Goal: Contribute content

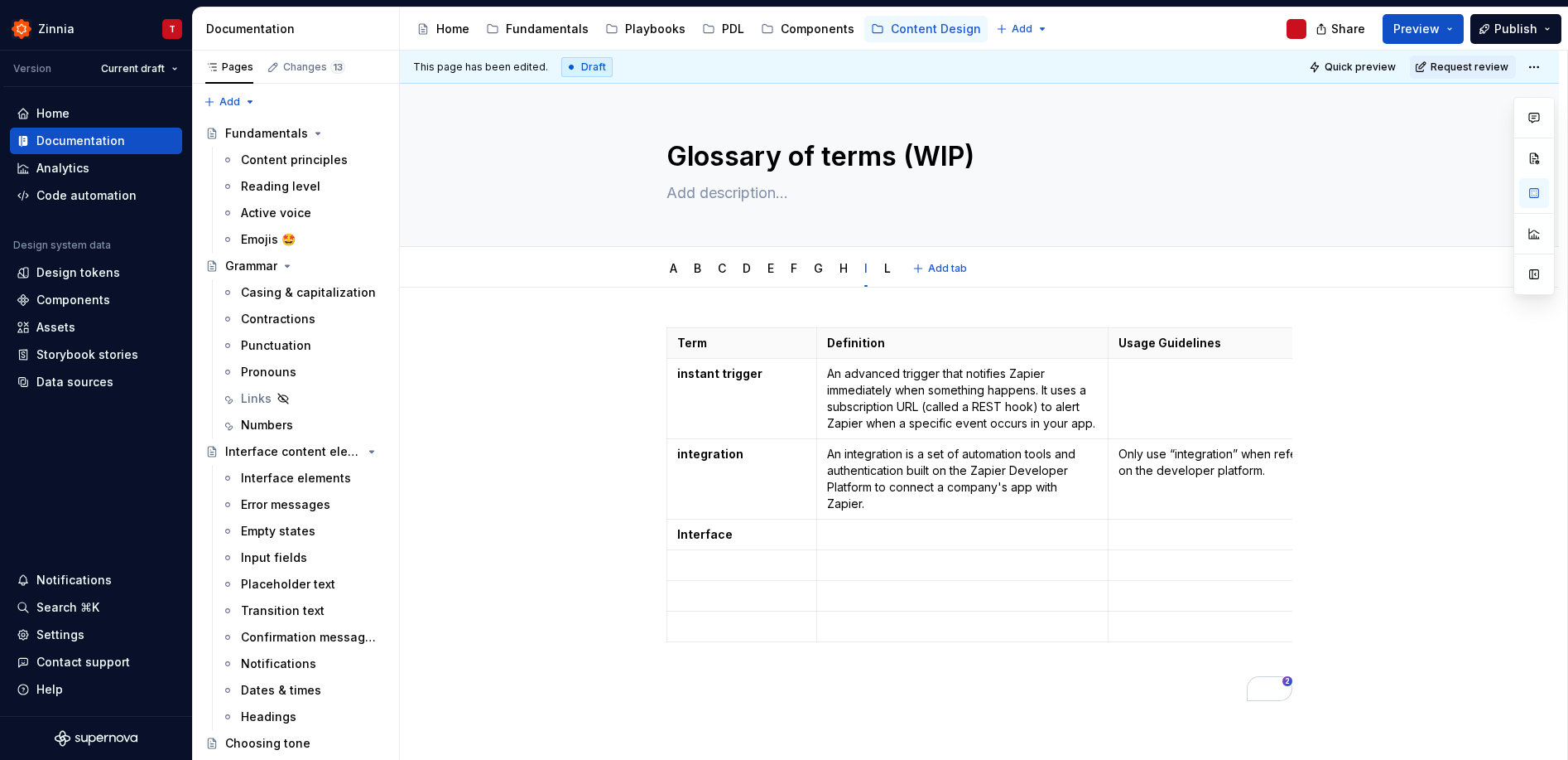
scroll to position [417, 0]
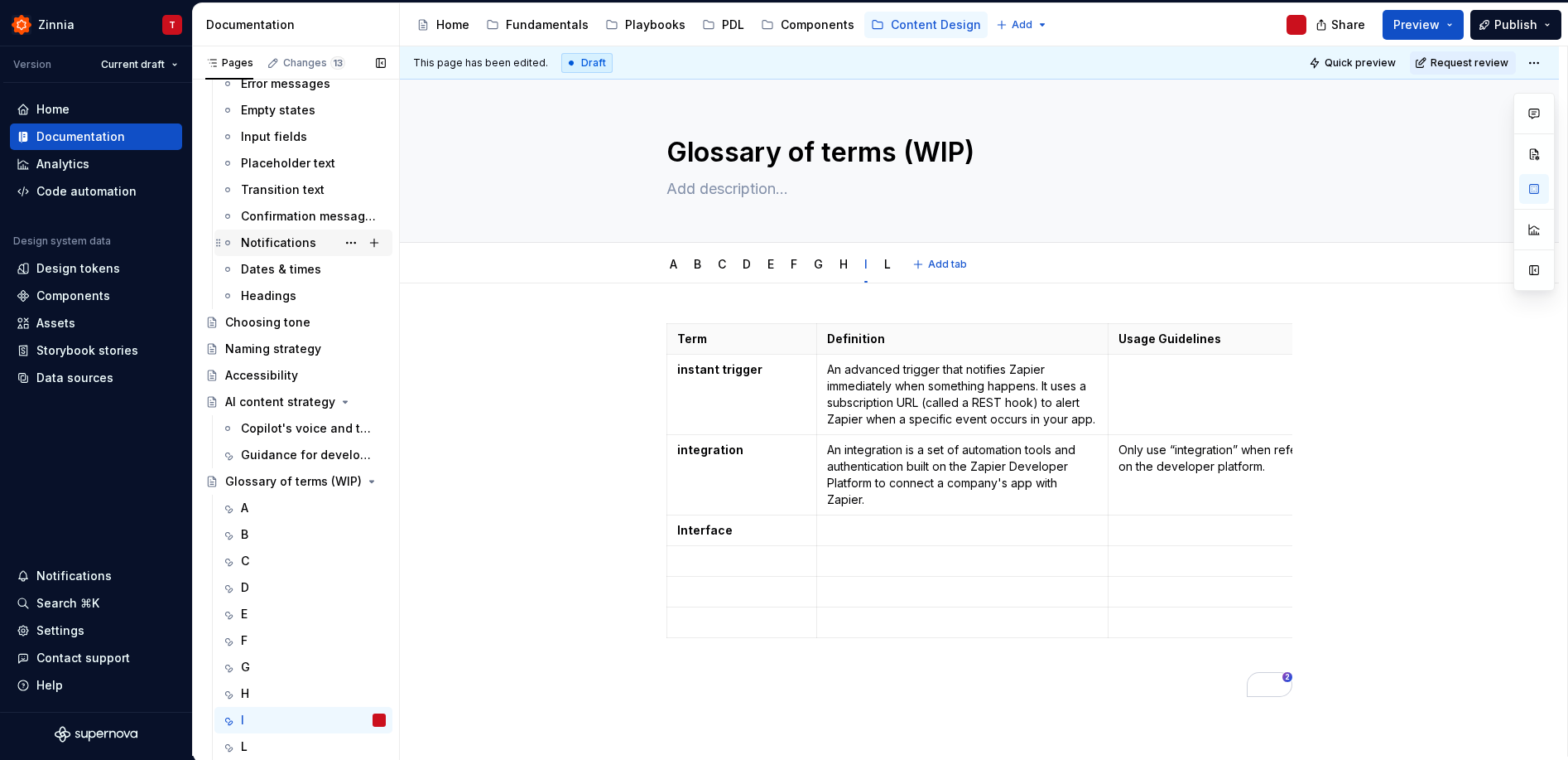
type textarea "*"
click at [773, 536] on p "Interface" at bounding box center [742, 530] width 129 height 16
click at [880, 528] on p "To enrich screen reader interactions, please activate Accessibility in Grammarl…" at bounding box center [962, 530] width 270 height 16
click at [1537, 66] on html "Zinnia T Version Current draft Home Documentation Analytics Code automation Des…" at bounding box center [784, 380] width 1568 height 760
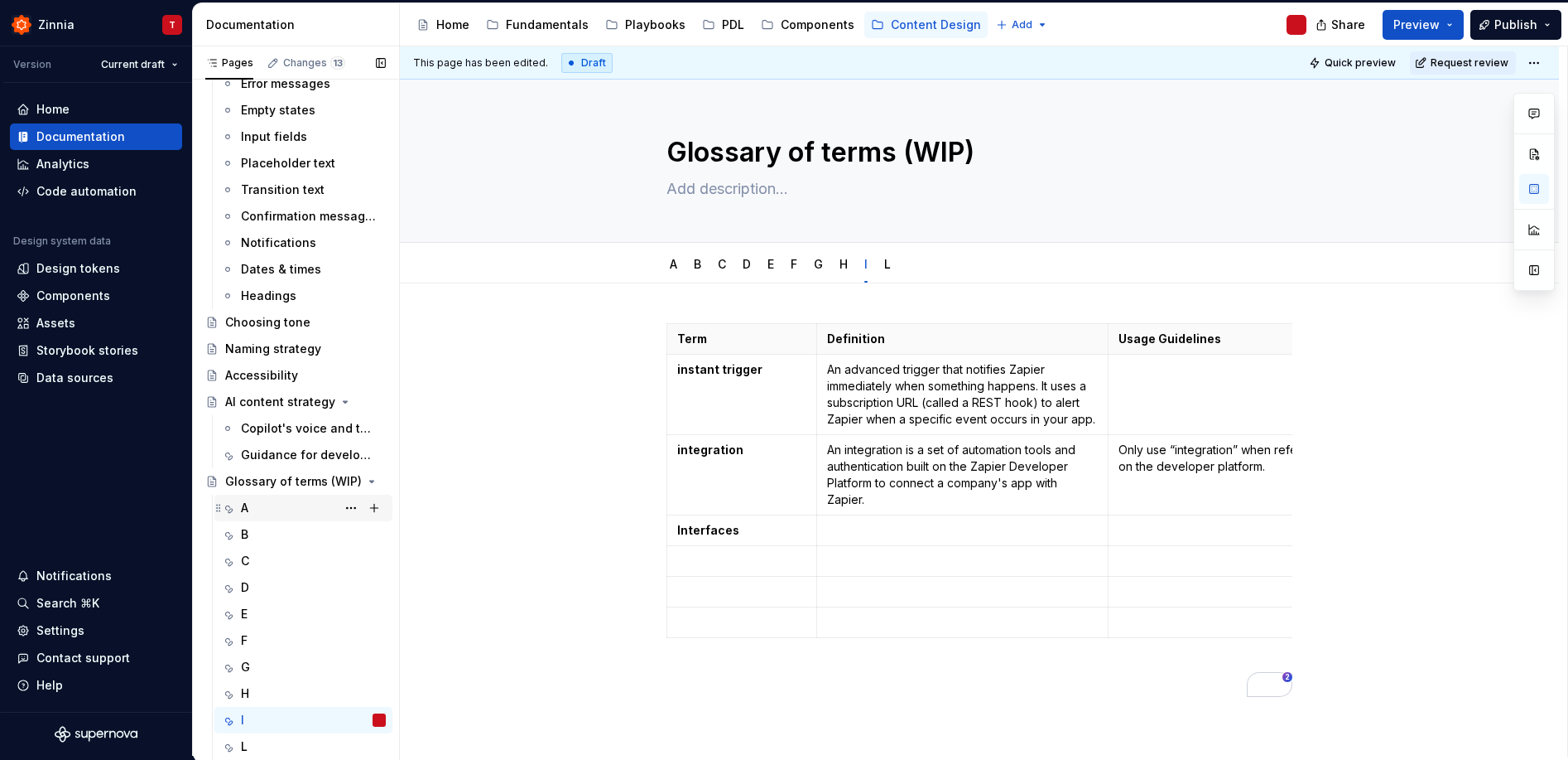
click at [305, 508] on div "A" at bounding box center [313, 508] width 145 height 23
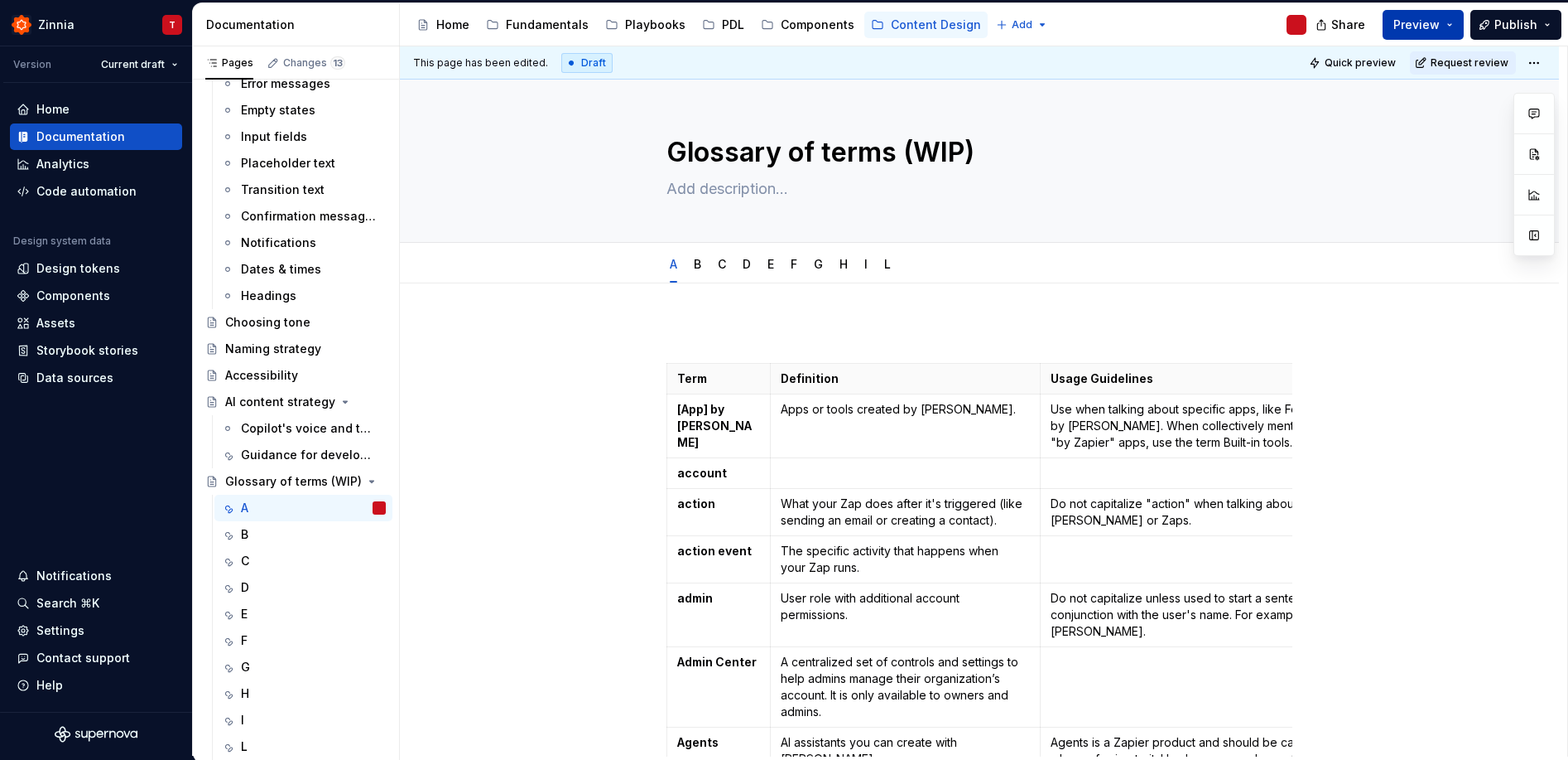
click at [1440, 29] on span "Preview" at bounding box center [1417, 24] width 46 height 16
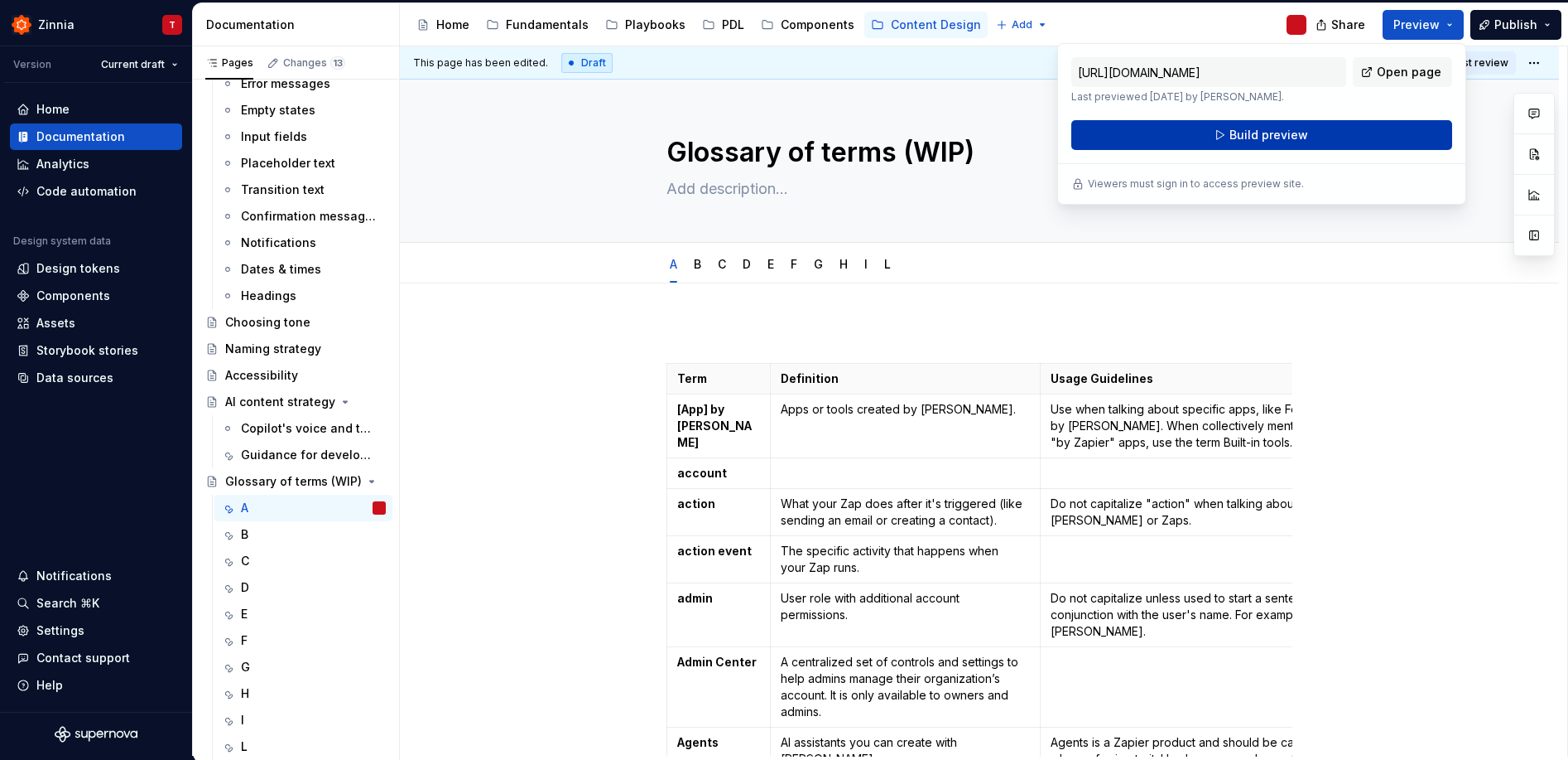
click at [1317, 136] on button "Build preview" at bounding box center [1262, 134] width 381 height 30
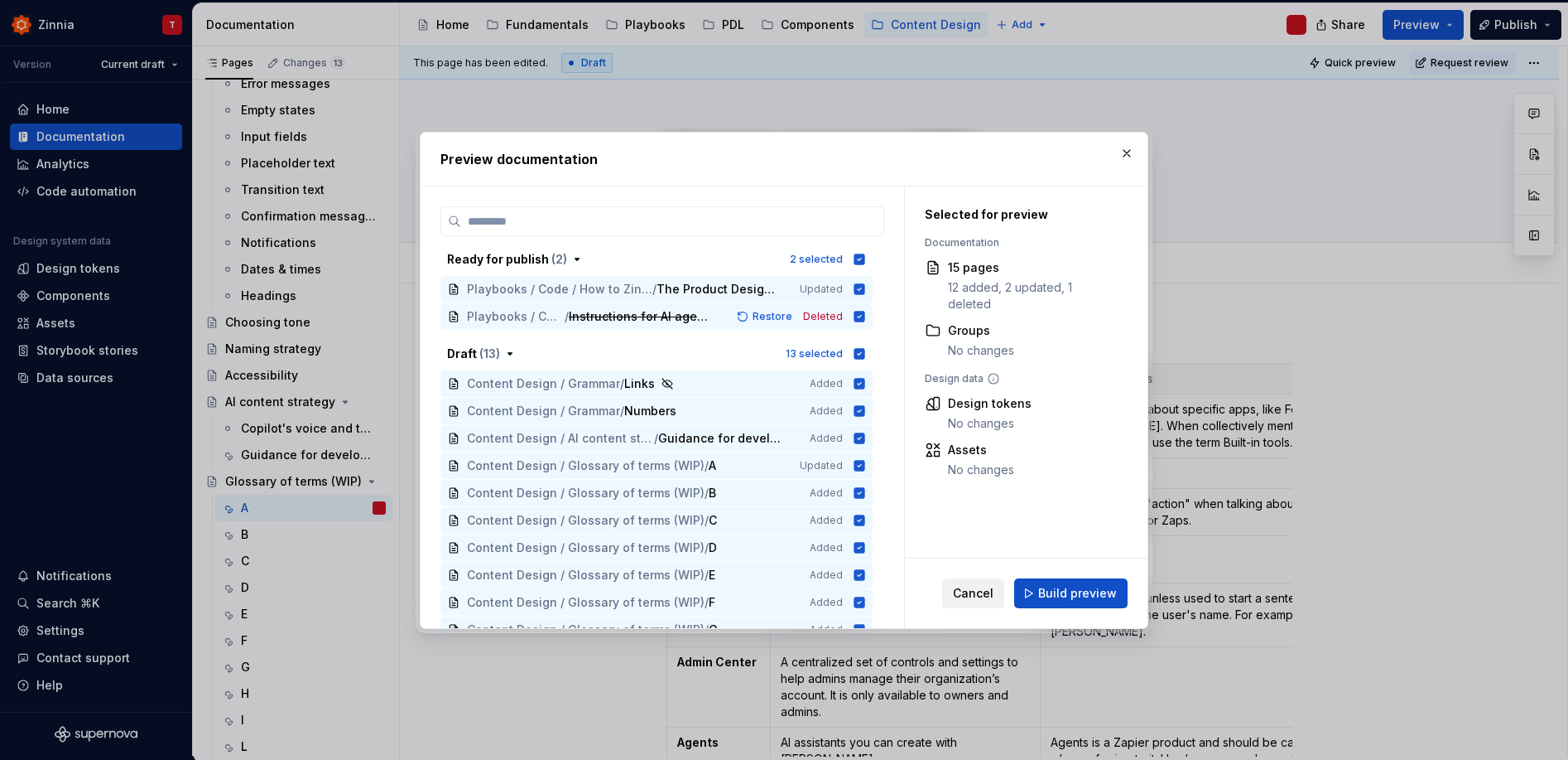
click at [985, 595] on span "Cancel" at bounding box center [973, 593] width 41 height 16
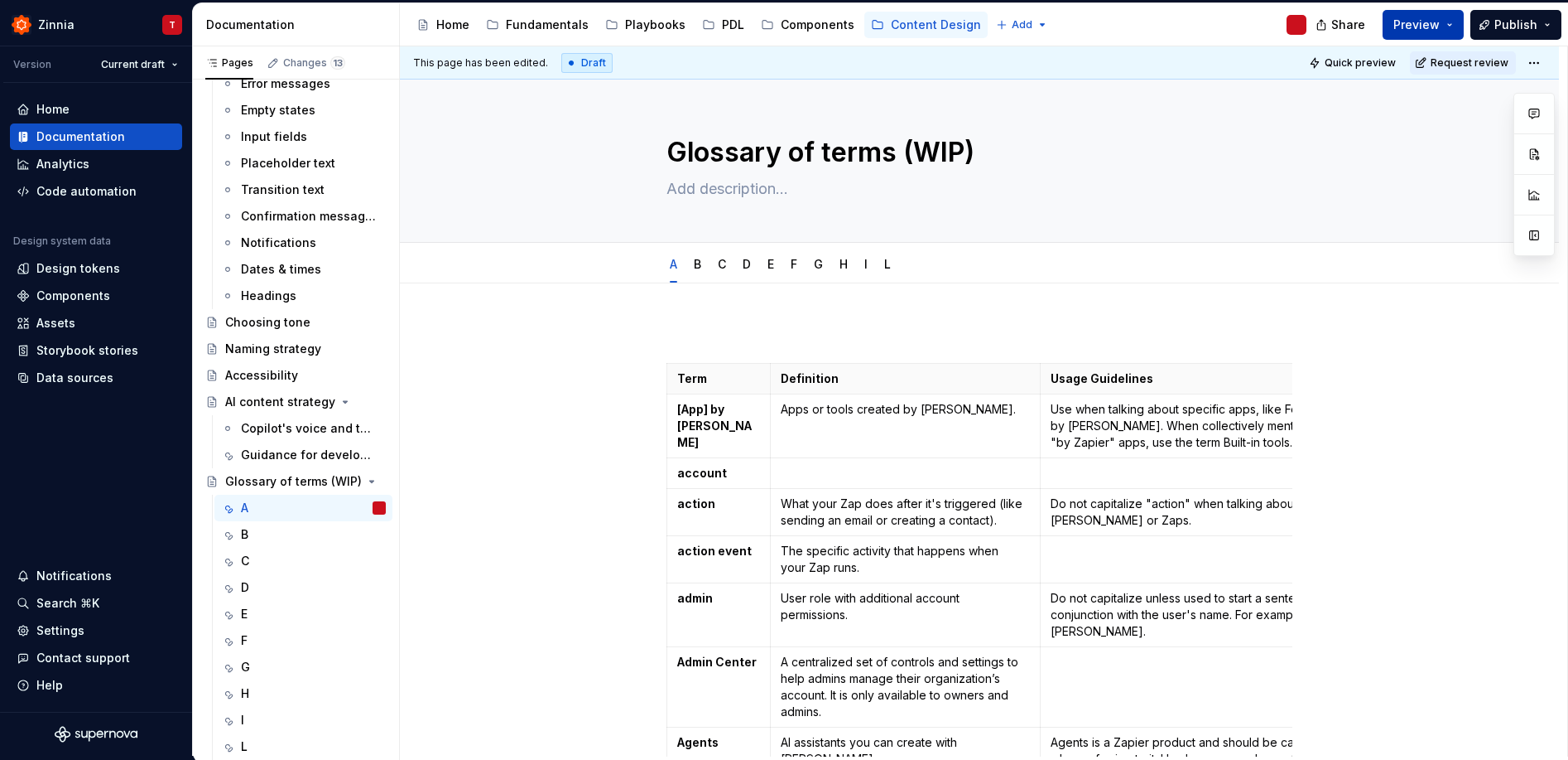
click at [1454, 25] on button "Preview" at bounding box center [1424, 24] width 81 height 30
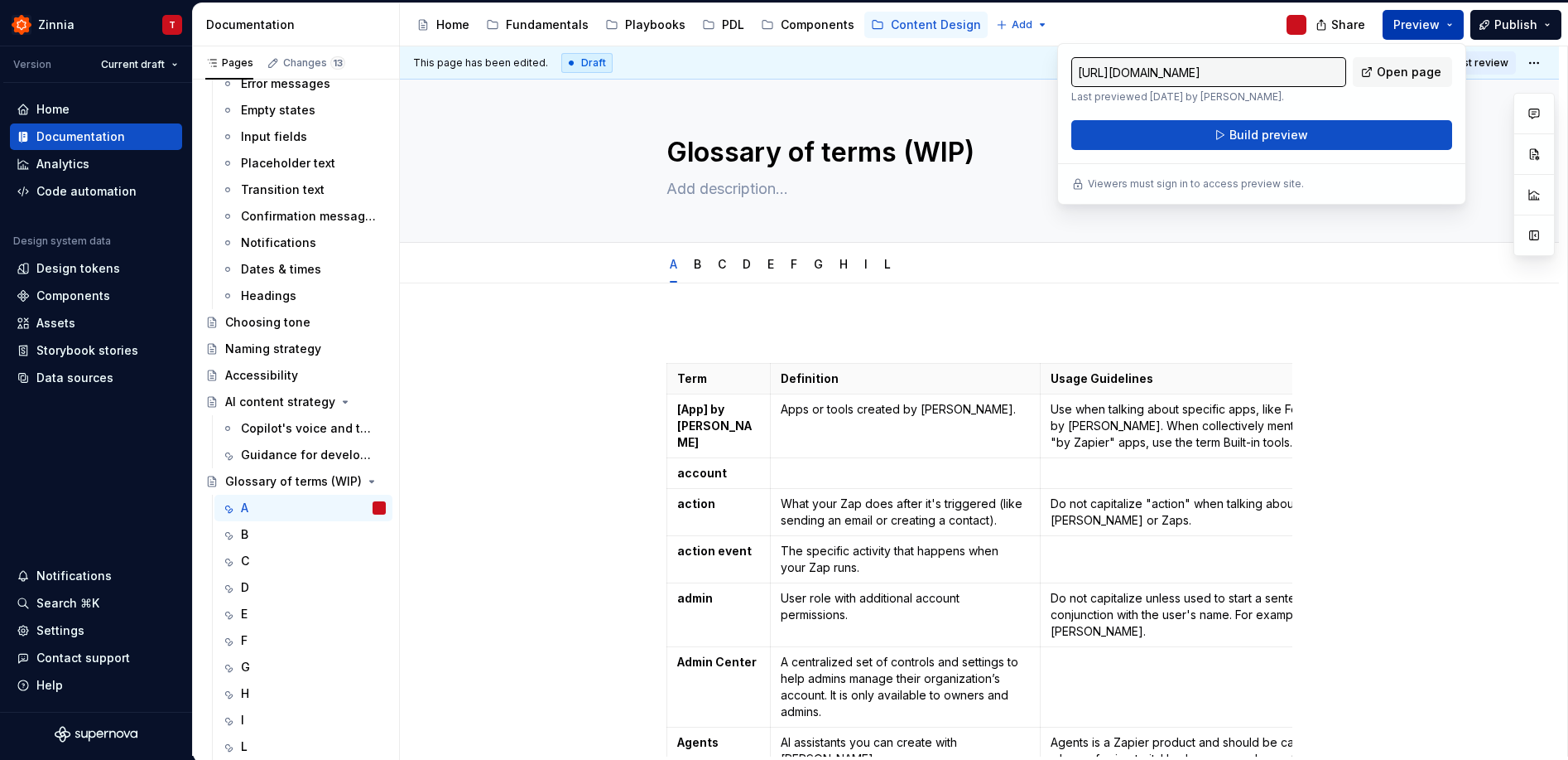
click at [1438, 23] on span "Preview" at bounding box center [1417, 24] width 46 height 16
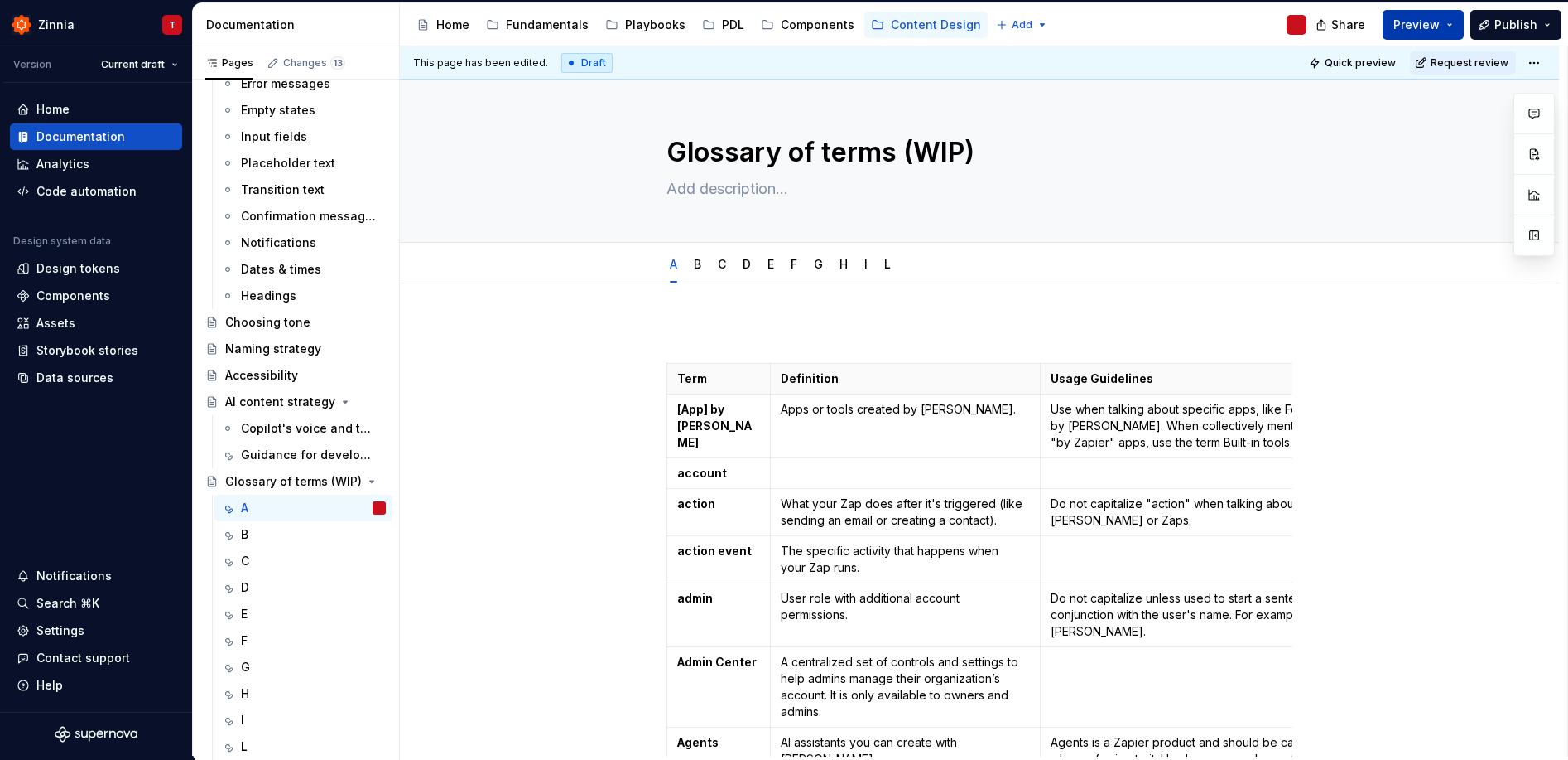
click at [1438, 23] on span "Preview" at bounding box center [1417, 24] width 46 height 16
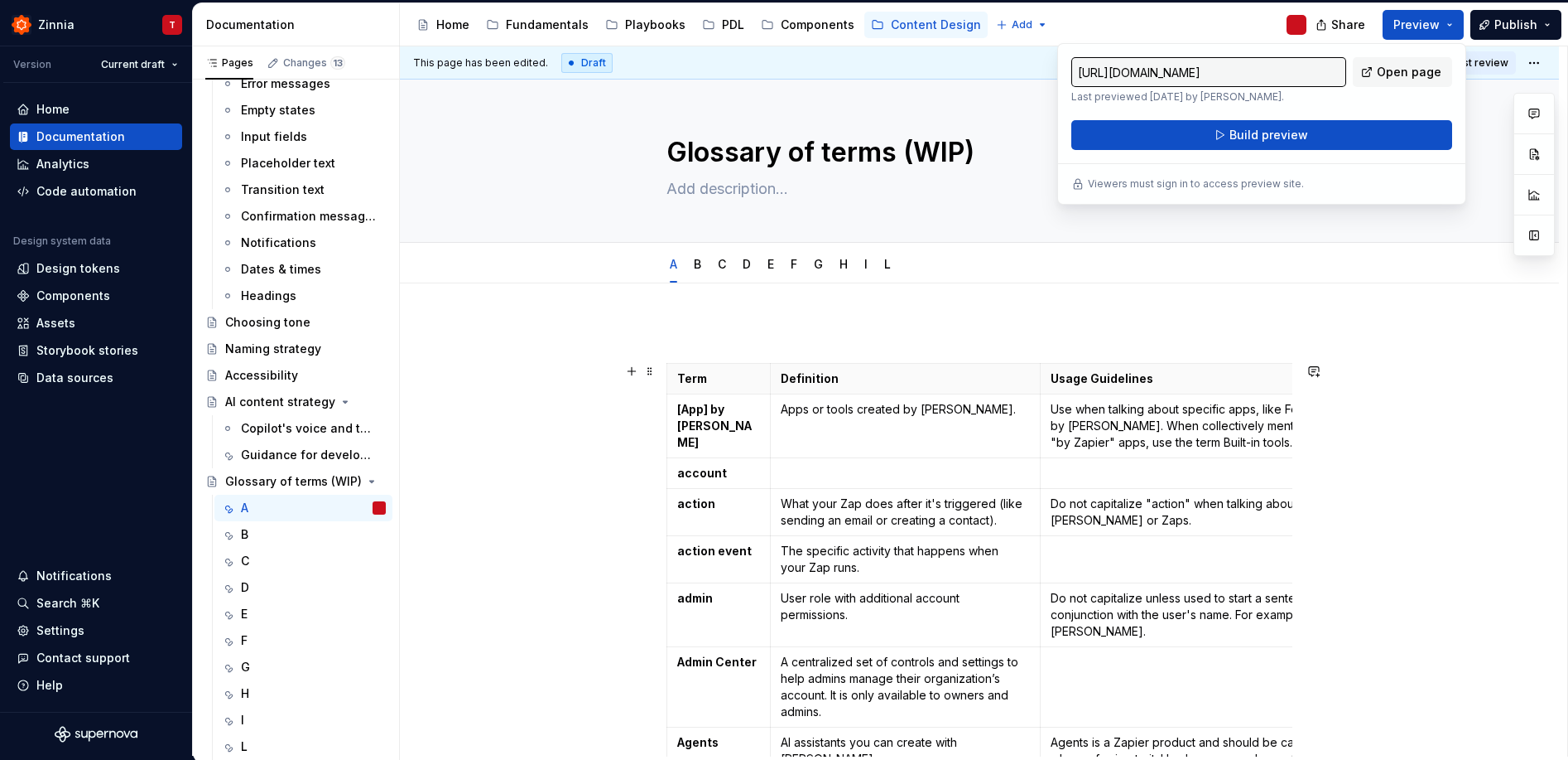
click at [1372, 63] on span "Quick preview" at bounding box center [1360, 62] width 71 height 14
click at [1317, 64] on button "Quick preview" at bounding box center [1354, 63] width 99 height 23
click at [1354, 63] on span "Quick preview" at bounding box center [1360, 62] width 71 height 14
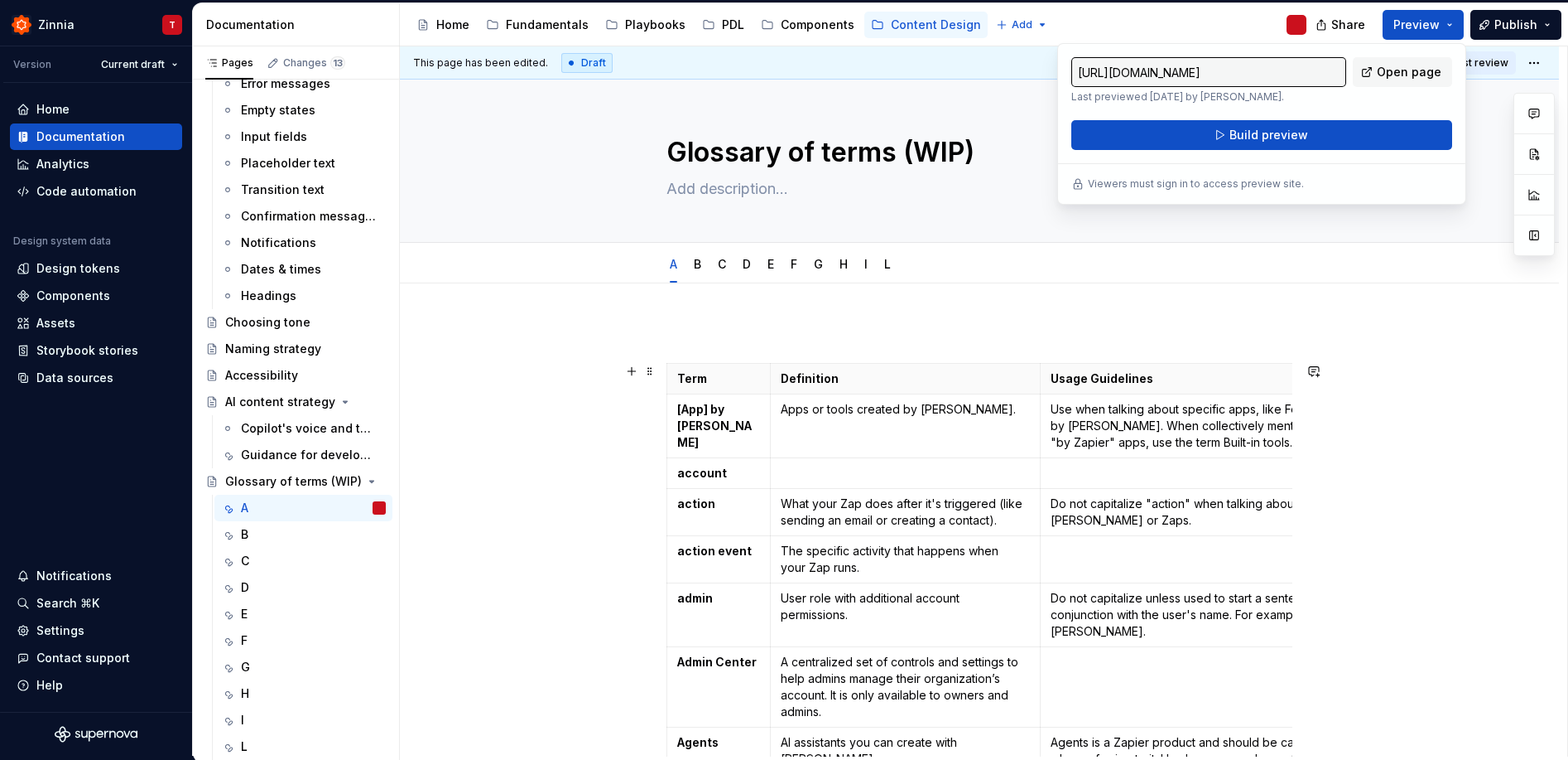
click at [1429, 31] on span "Preview" at bounding box center [1417, 24] width 46 height 16
click at [1531, 67] on html "Zinnia T Version Current draft Home Documentation Analytics Code automation Des…" at bounding box center [784, 380] width 1568 height 760
click at [1349, 63] on html "Zinnia T Version Current draft Home Documentation Analytics Code automation Des…" at bounding box center [784, 380] width 1568 height 760
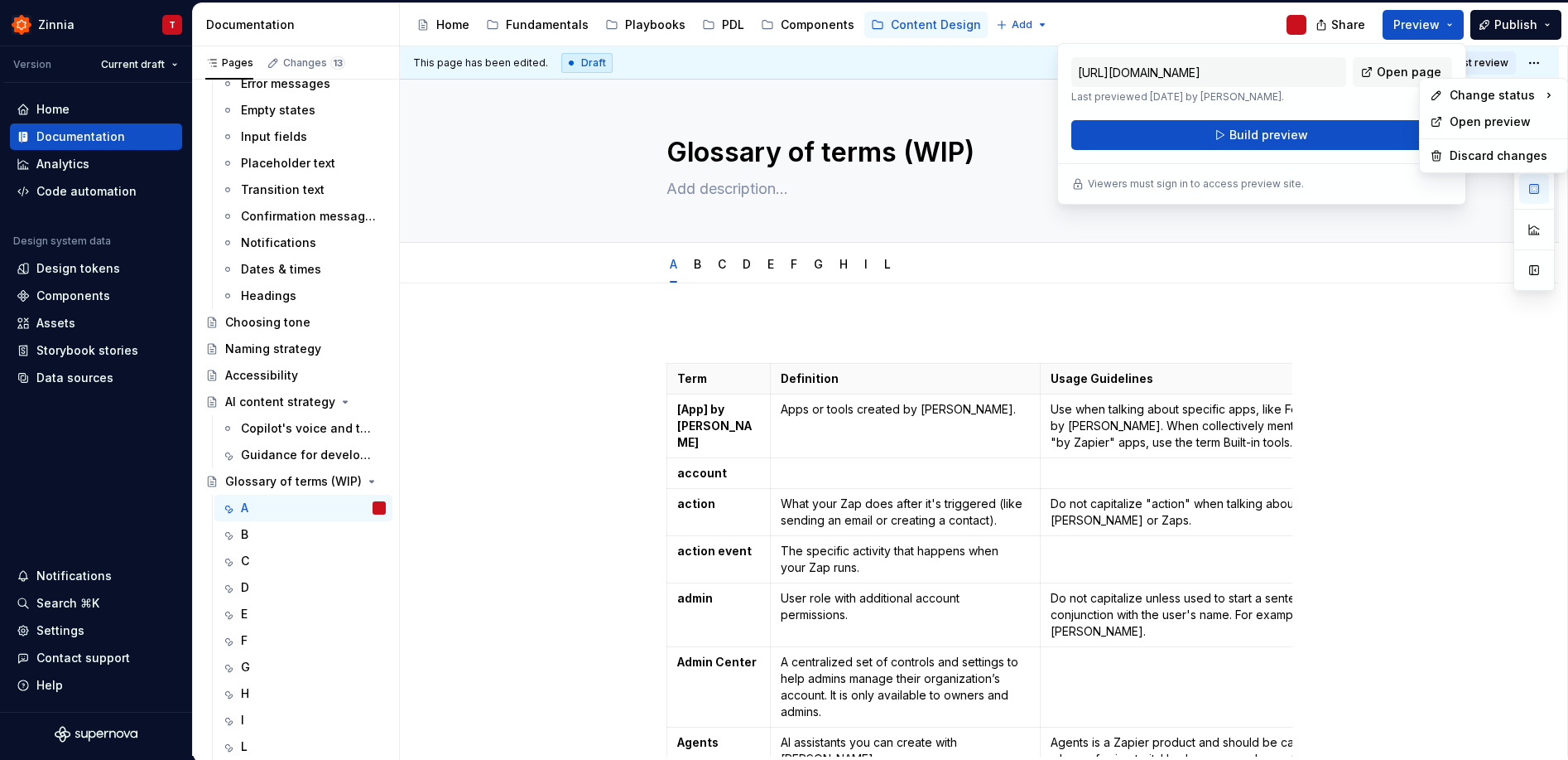
scroll to position [0, 81]
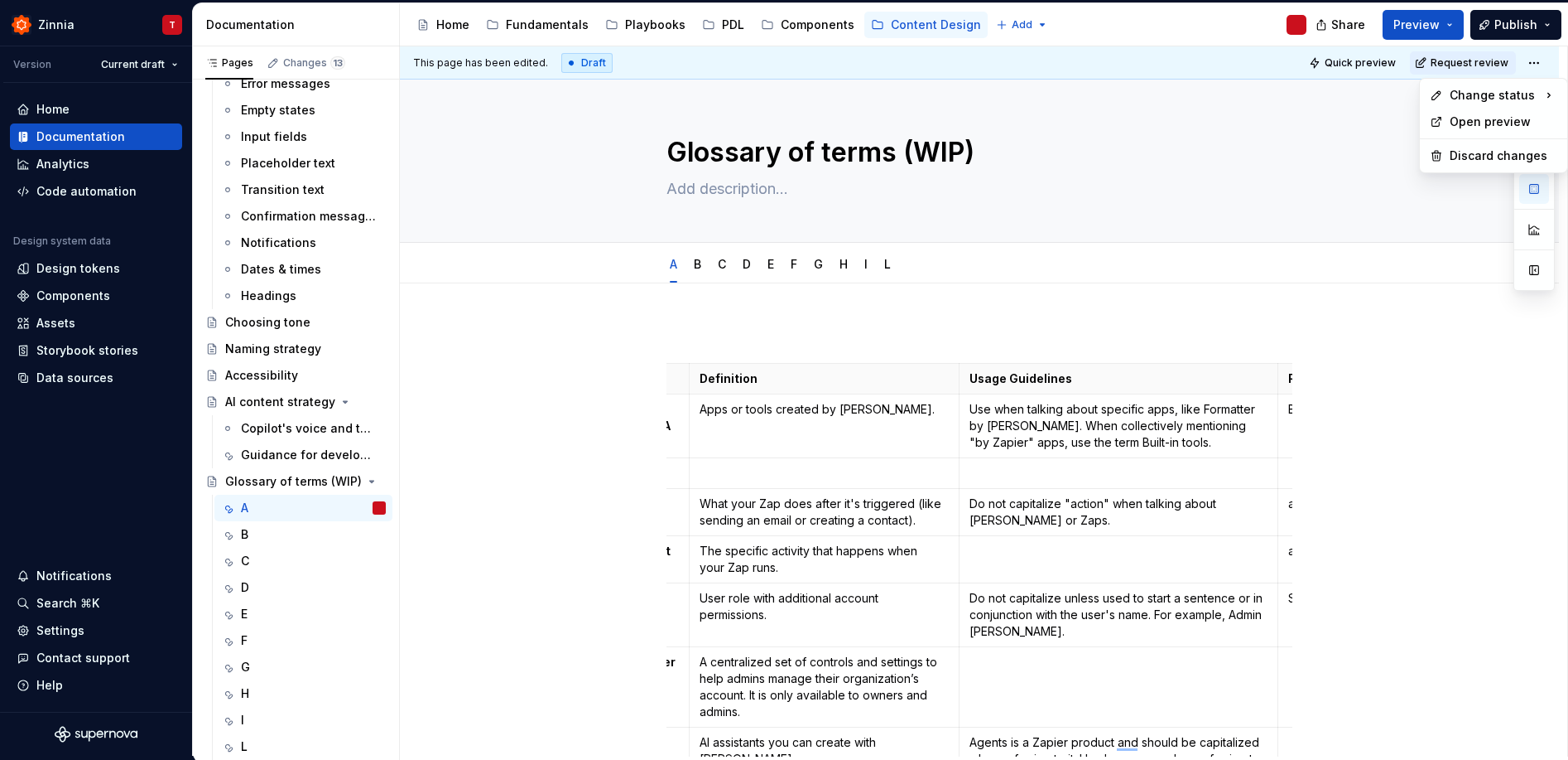
click at [1436, 23] on html "Zinnia T Version Current draft Home Documentation Analytics Code automation Des…" at bounding box center [784, 380] width 1568 height 760
click at [1434, 28] on span "Preview" at bounding box center [1417, 24] width 46 height 16
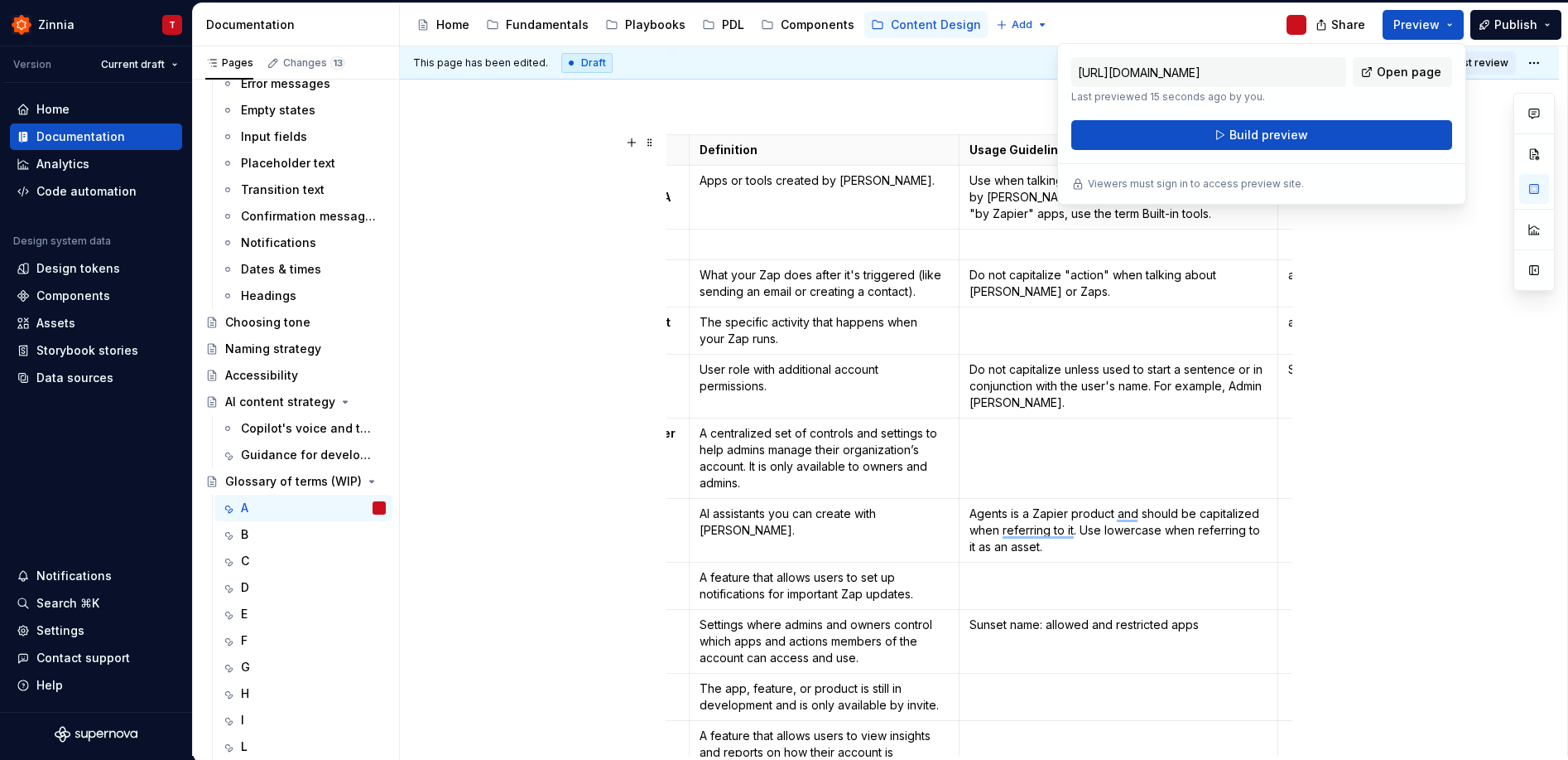
scroll to position [0, 0]
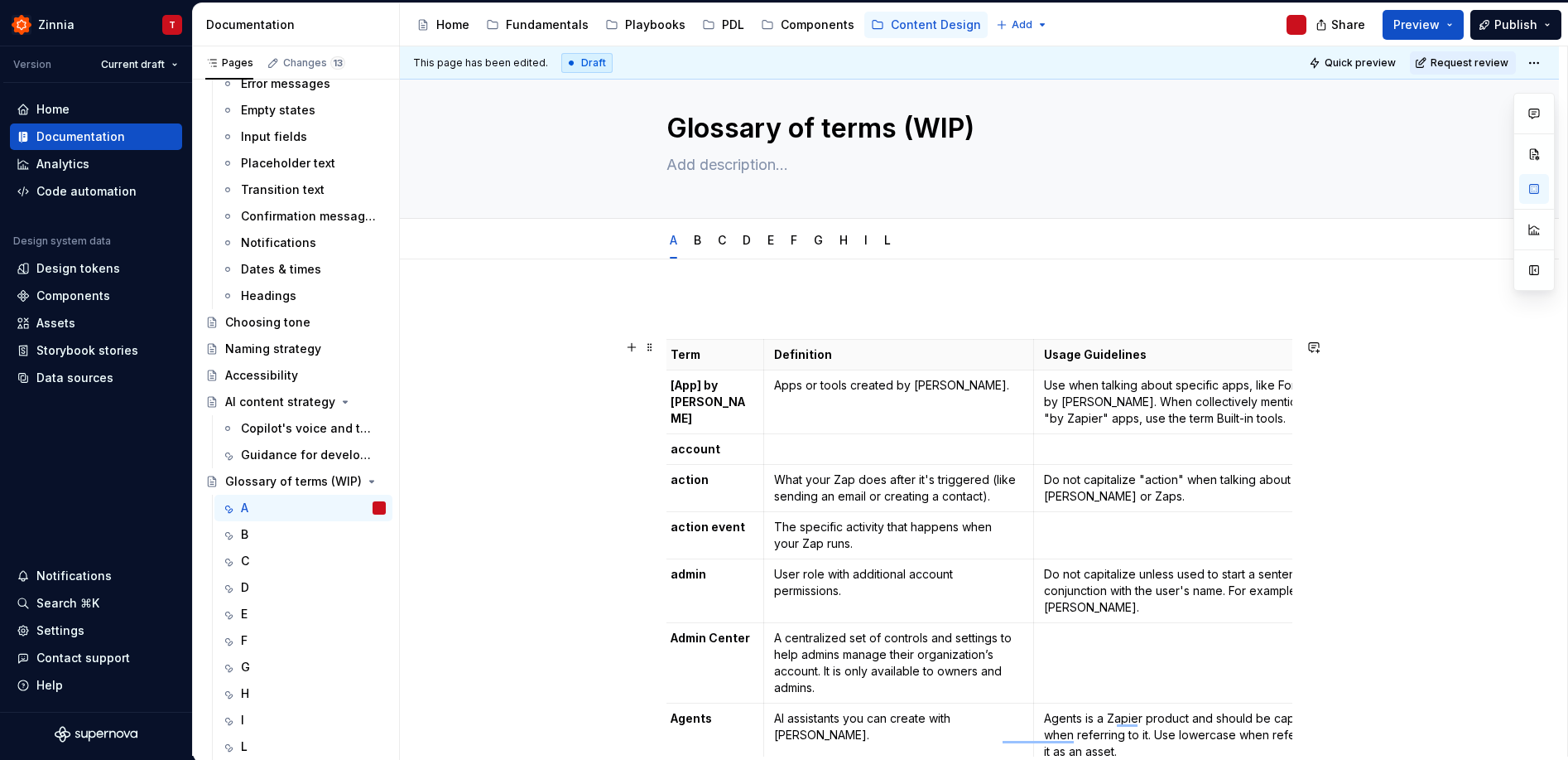
scroll to position [27, 0]
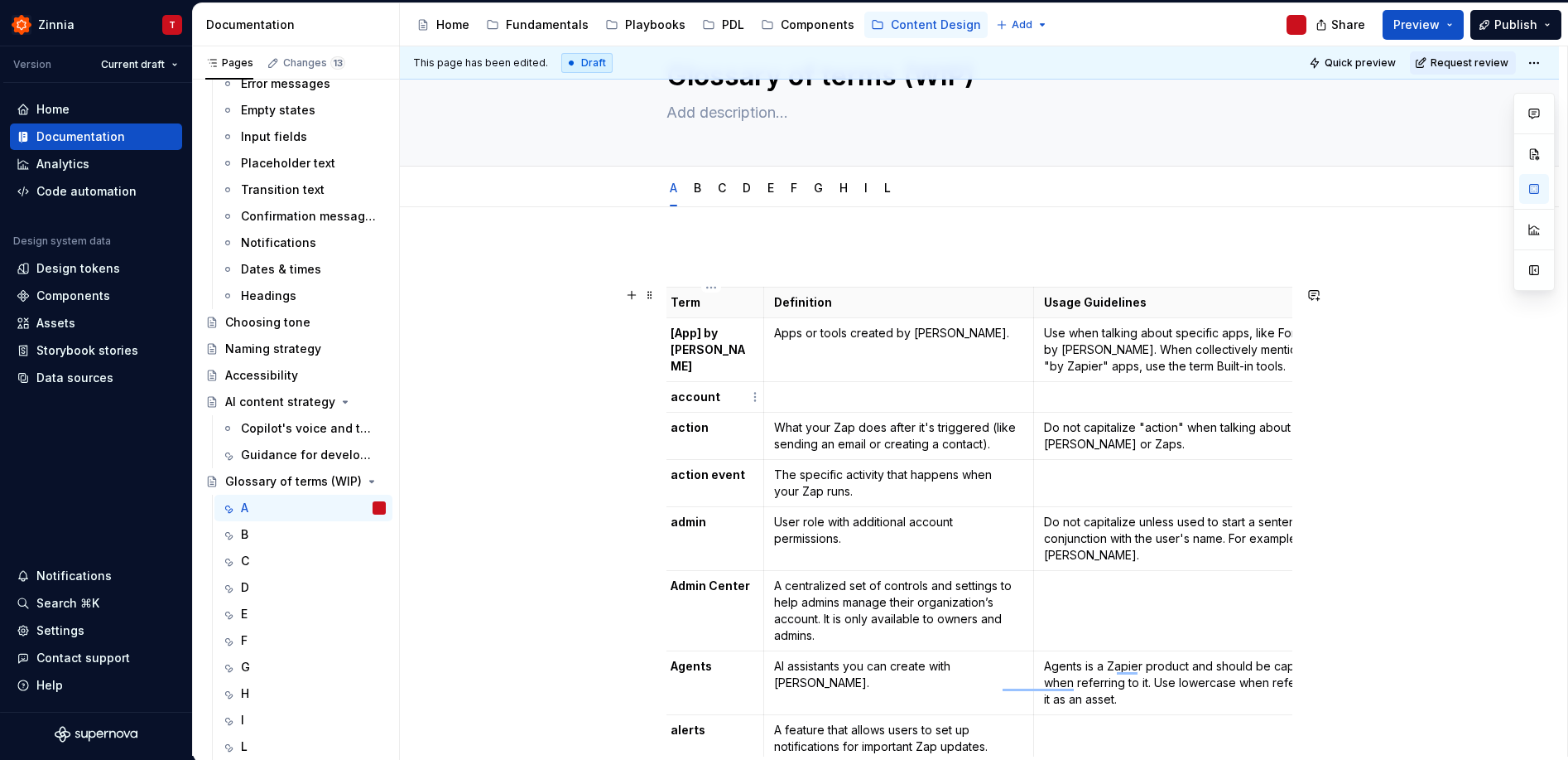
click at [706, 401] on strong "account" at bounding box center [695, 397] width 50 height 14
click at [668, 396] on td "account" at bounding box center [712, 398] width 104 height 31
click at [669, 396] on td "account" at bounding box center [712, 398] width 104 height 31
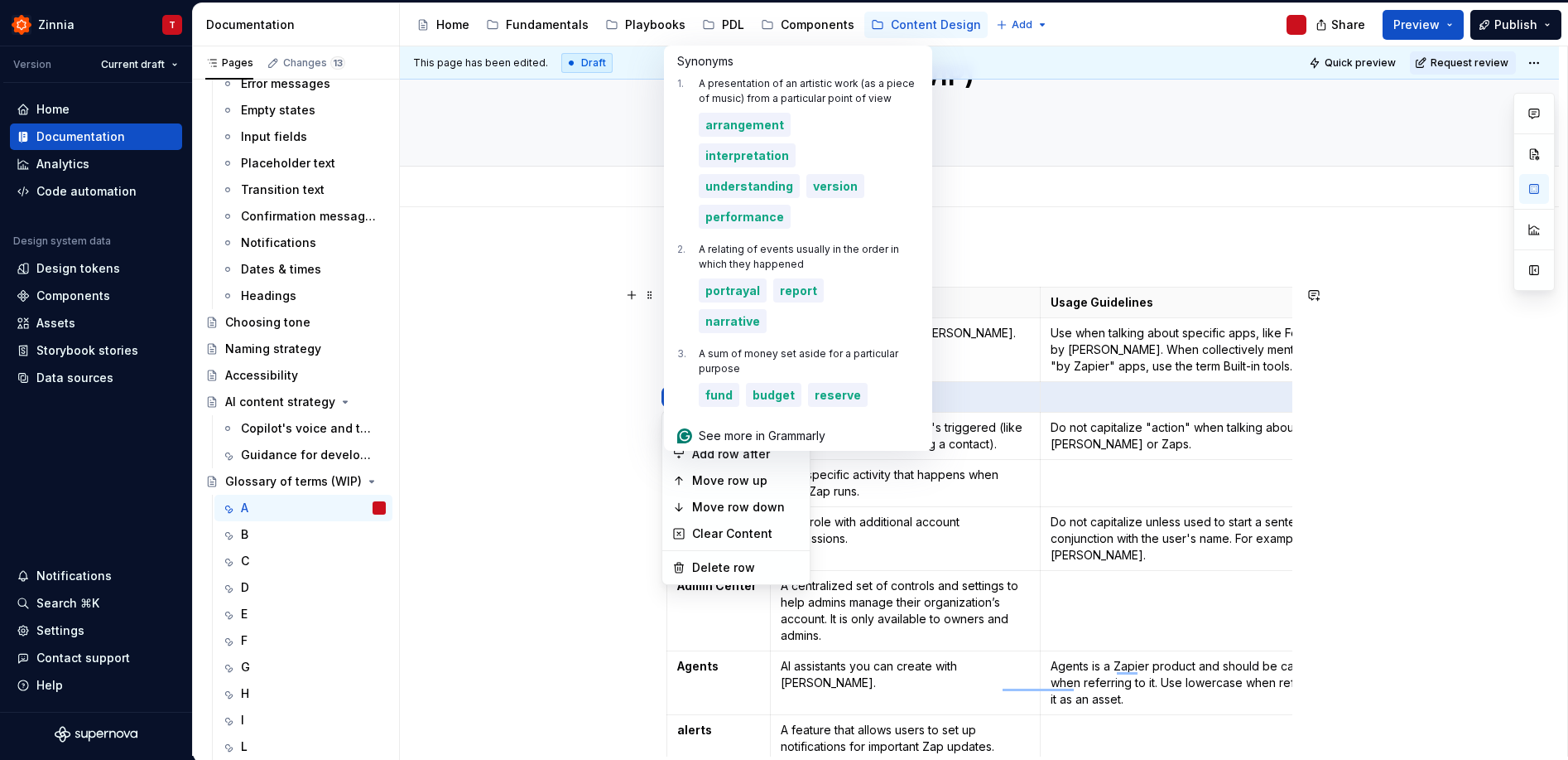
click at [669, 398] on html "Zinnia T Version Current draft Home Documentation Analytics Code automation Des…" at bounding box center [784, 380] width 1568 height 760
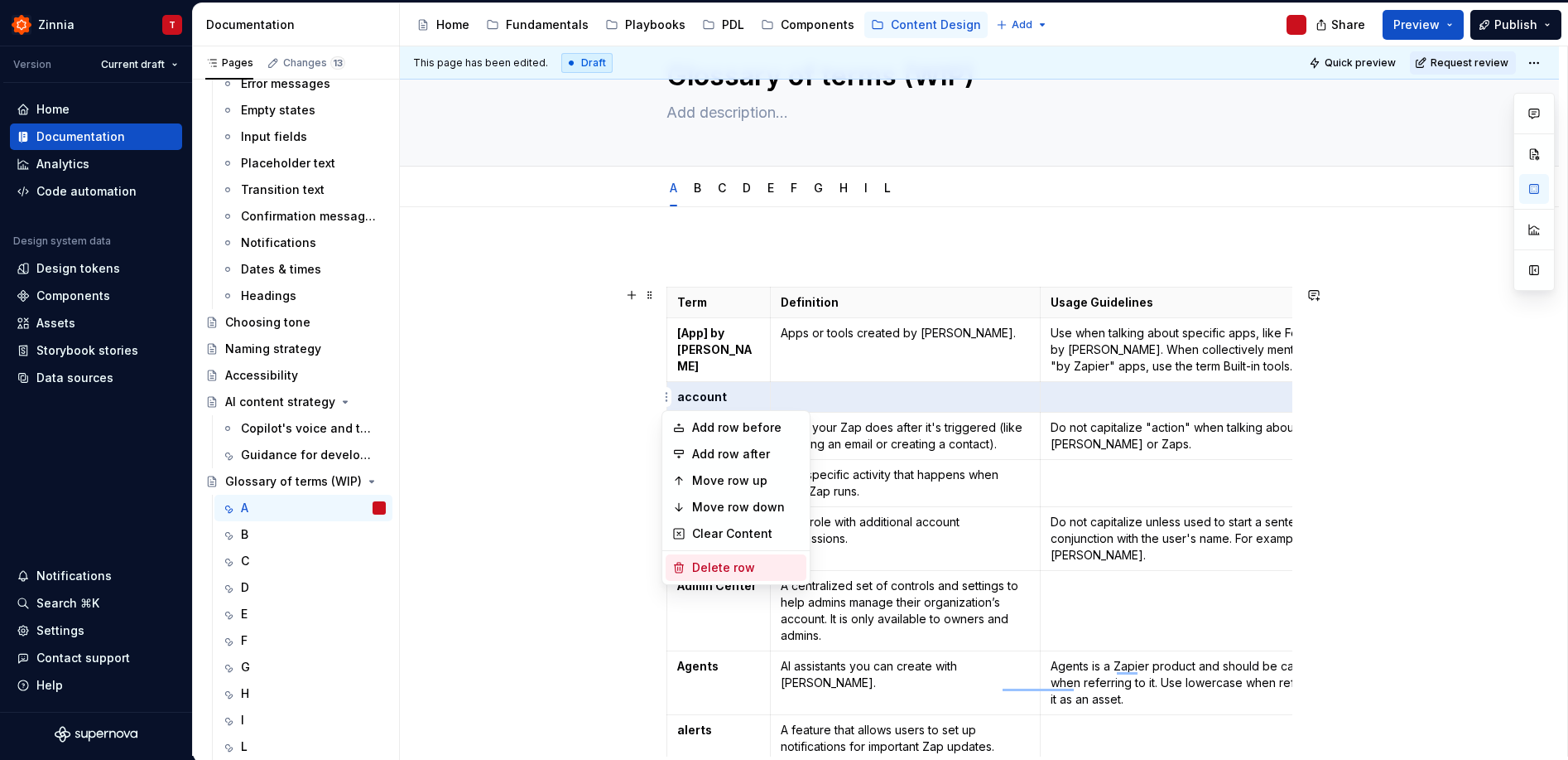
click at [734, 570] on div "Delete row" at bounding box center [745, 567] width 107 height 16
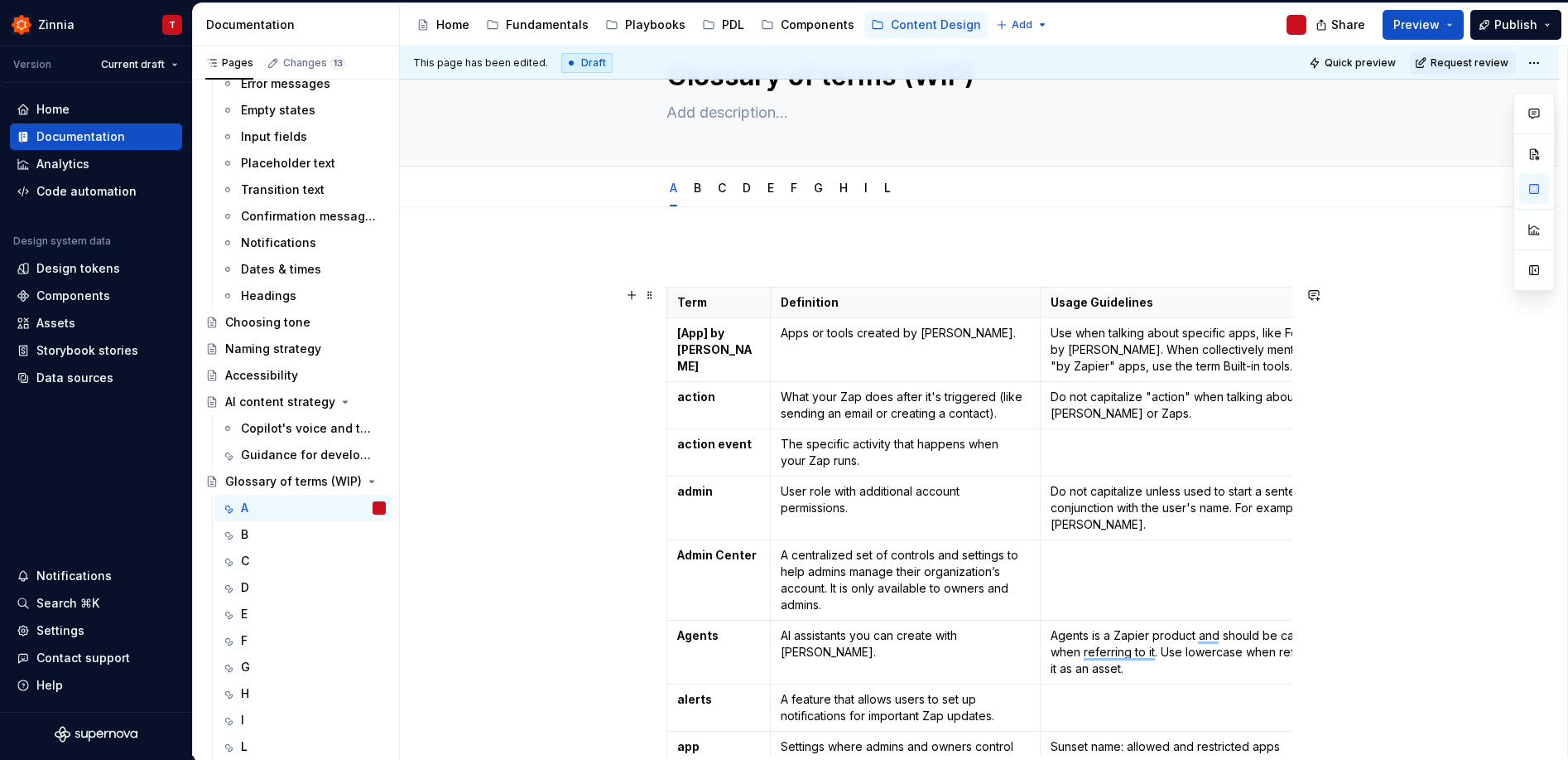
click at [1345, 69] on button "Quick preview" at bounding box center [1354, 63] width 99 height 23
click at [366, 480] on button "Page tree" at bounding box center [374, 481] width 23 height 23
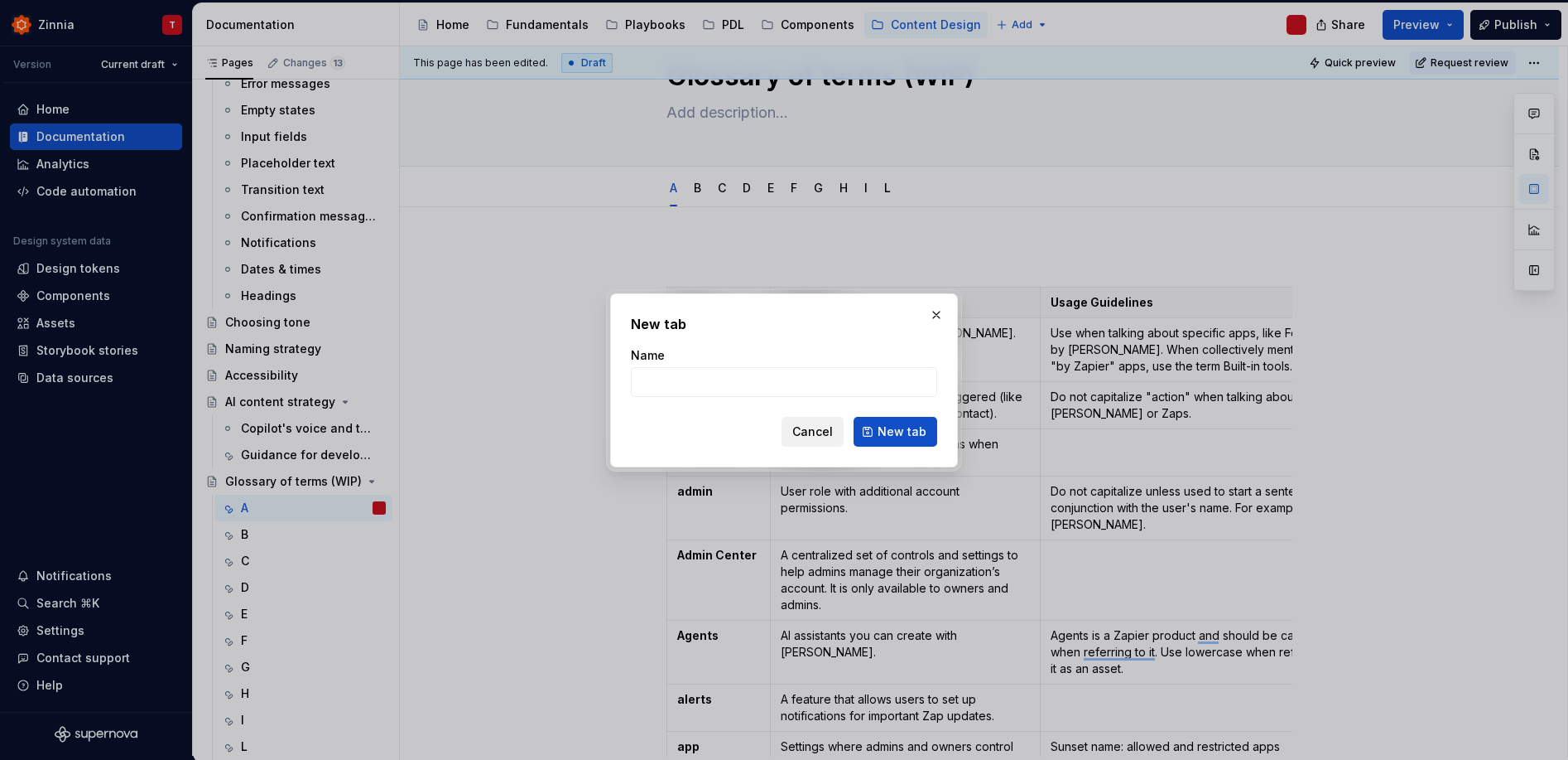
click at [805, 429] on span "Cancel" at bounding box center [812, 432] width 41 height 16
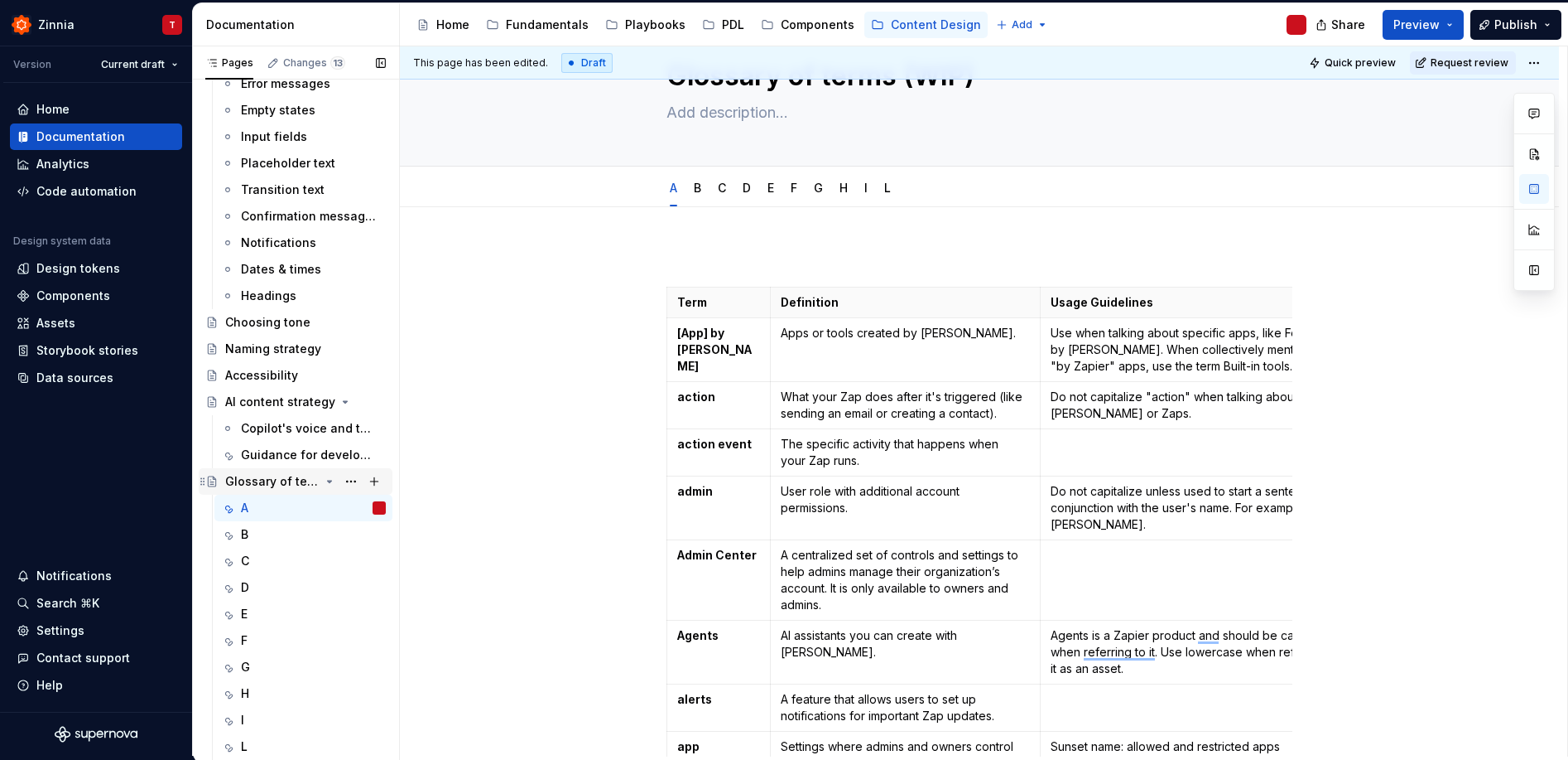
click at [301, 475] on div "Glossary of terms (WIP)" at bounding box center [272, 481] width 95 height 16
click at [246, 480] on div "Glossary of terms (WIP)" at bounding box center [272, 481] width 95 height 16
click at [252, 480] on div "Glossary of terms (WIP)" at bounding box center [272, 481] width 95 height 16
click at [328, 481] on icon "Page tree" at bounding box center [330, 481] width 5 height 2
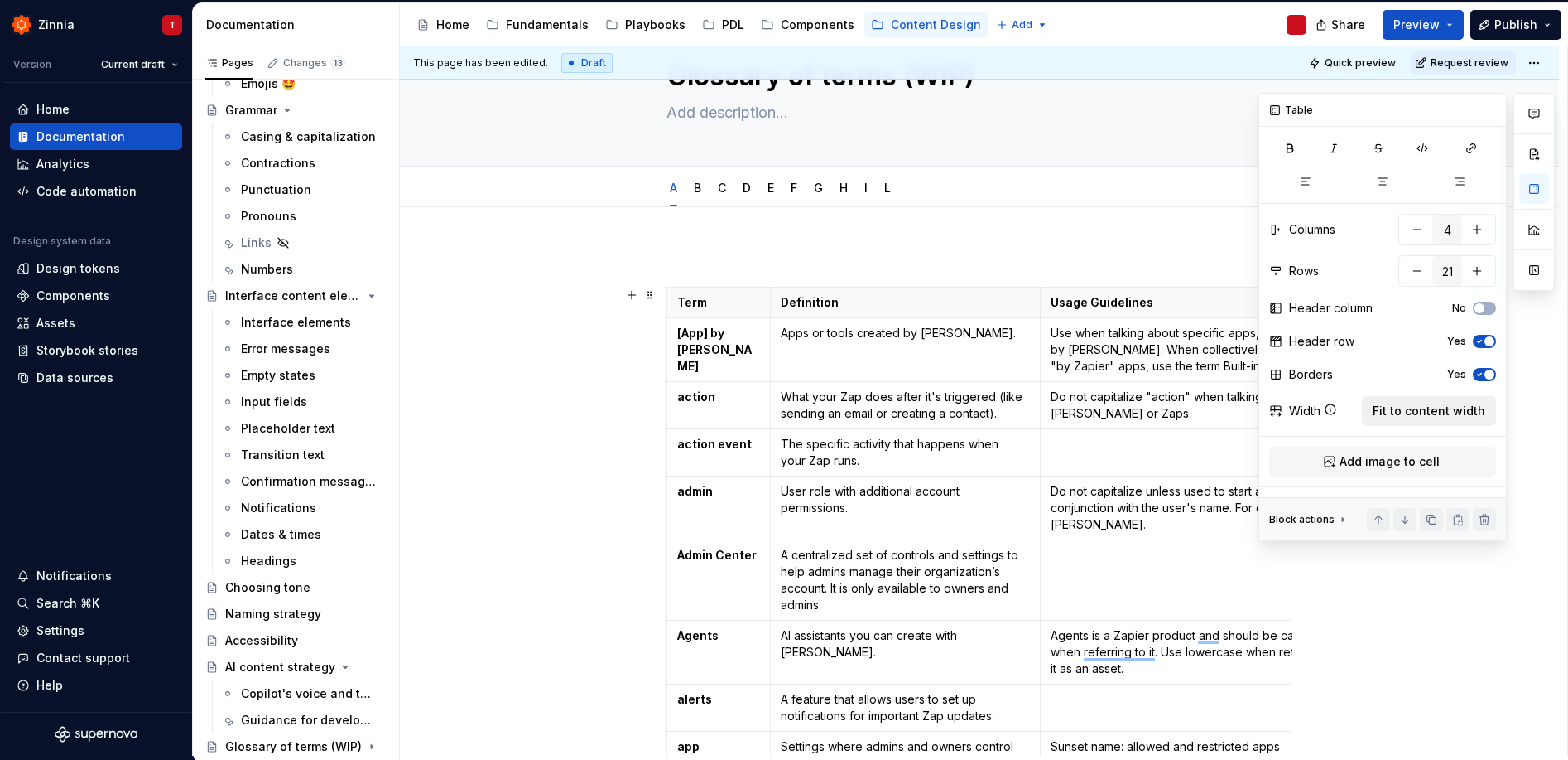
click at [1416, 417] on span "Fit to content width" at bounding box center [1429, 411] width 113 height 16
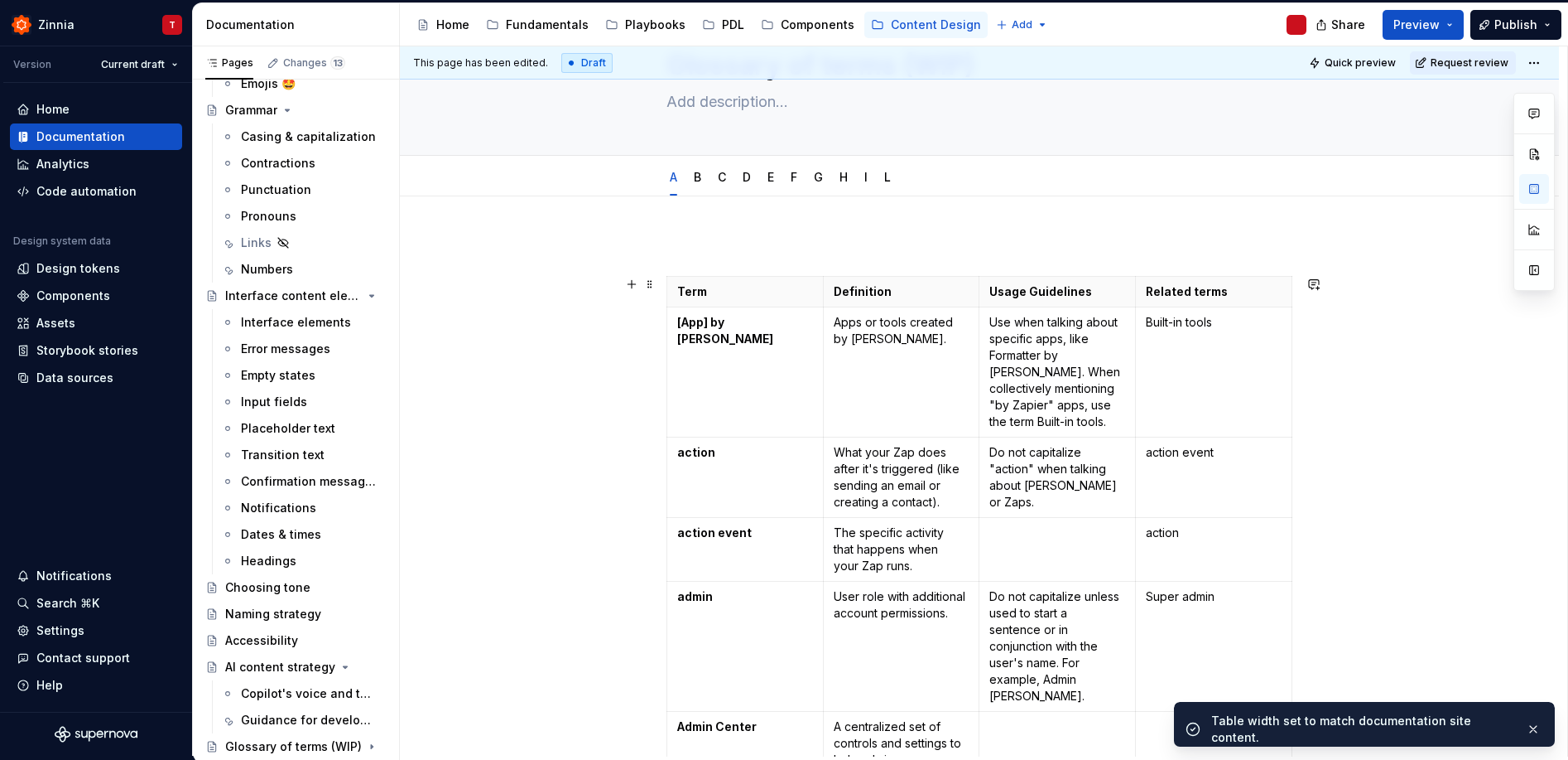
scroll to position [90, 0]
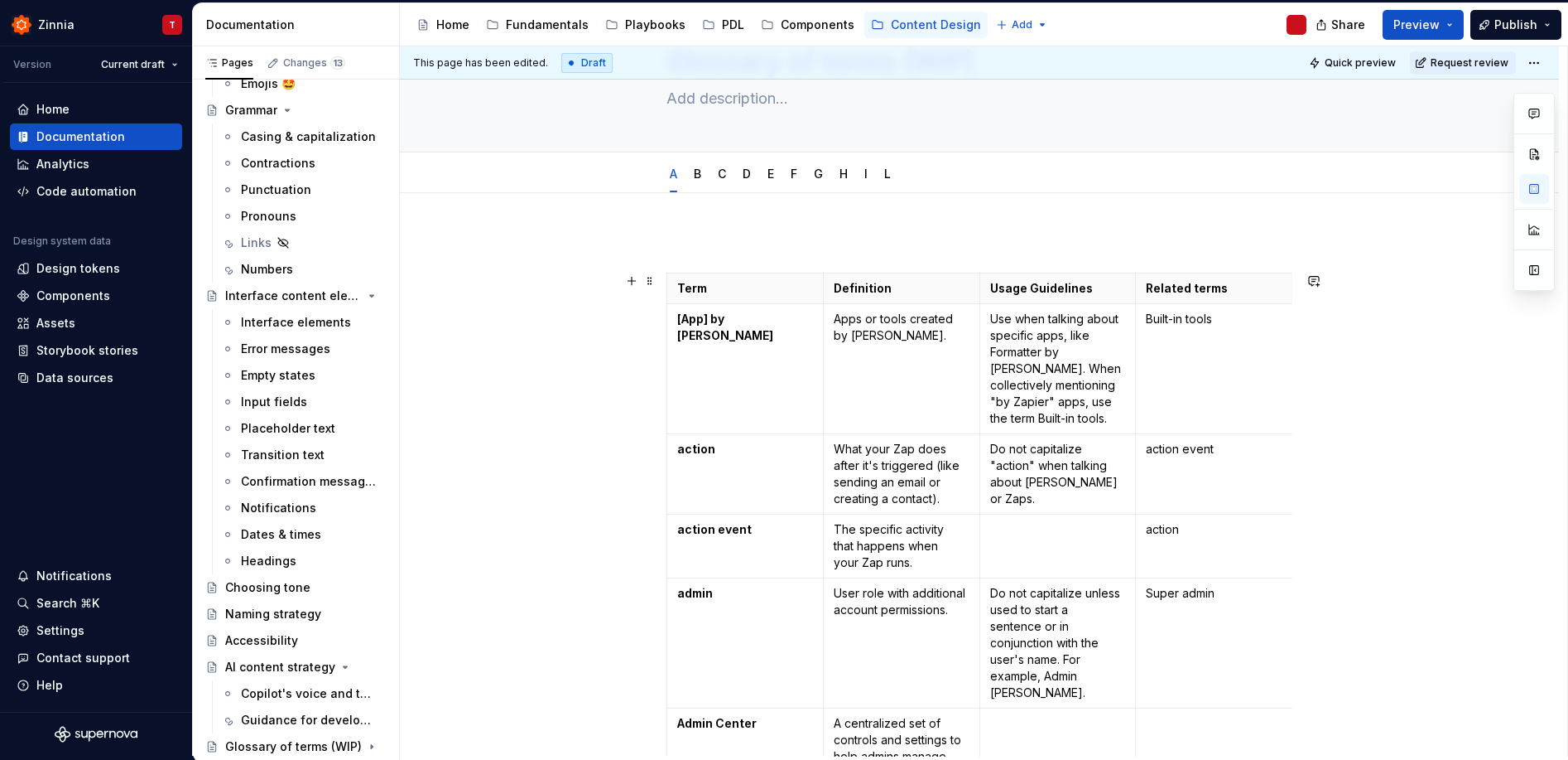
drag, startPoint x: 1291, startPoint y: 506, endPoint x: 1324, endPoint y: 501, distance: 33.4
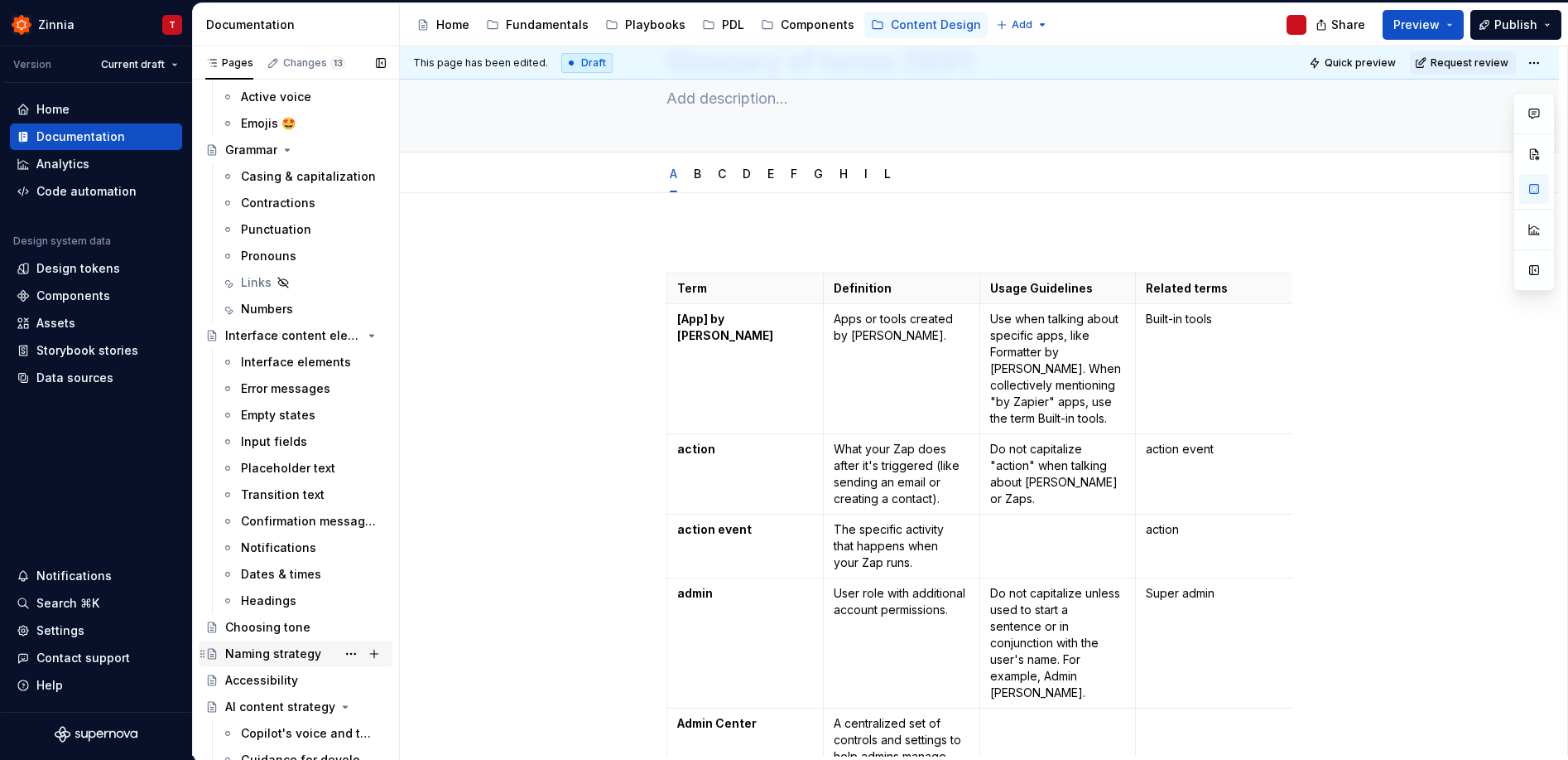
scroll to position [151, 0]
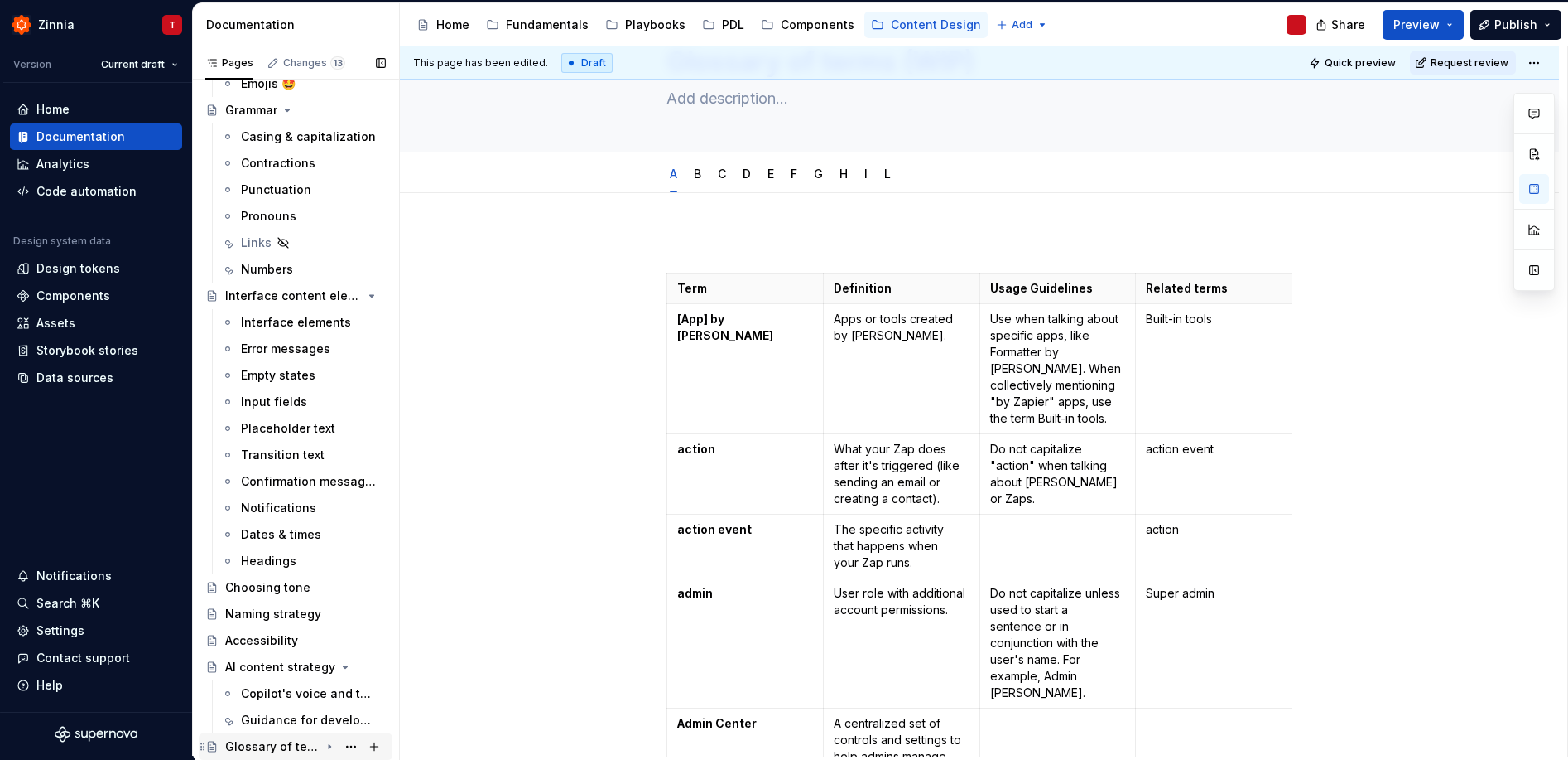
click at [267, 744] on div "Glossary of terms (WIP)" at bounding box center [272, 746] width 95 height 16
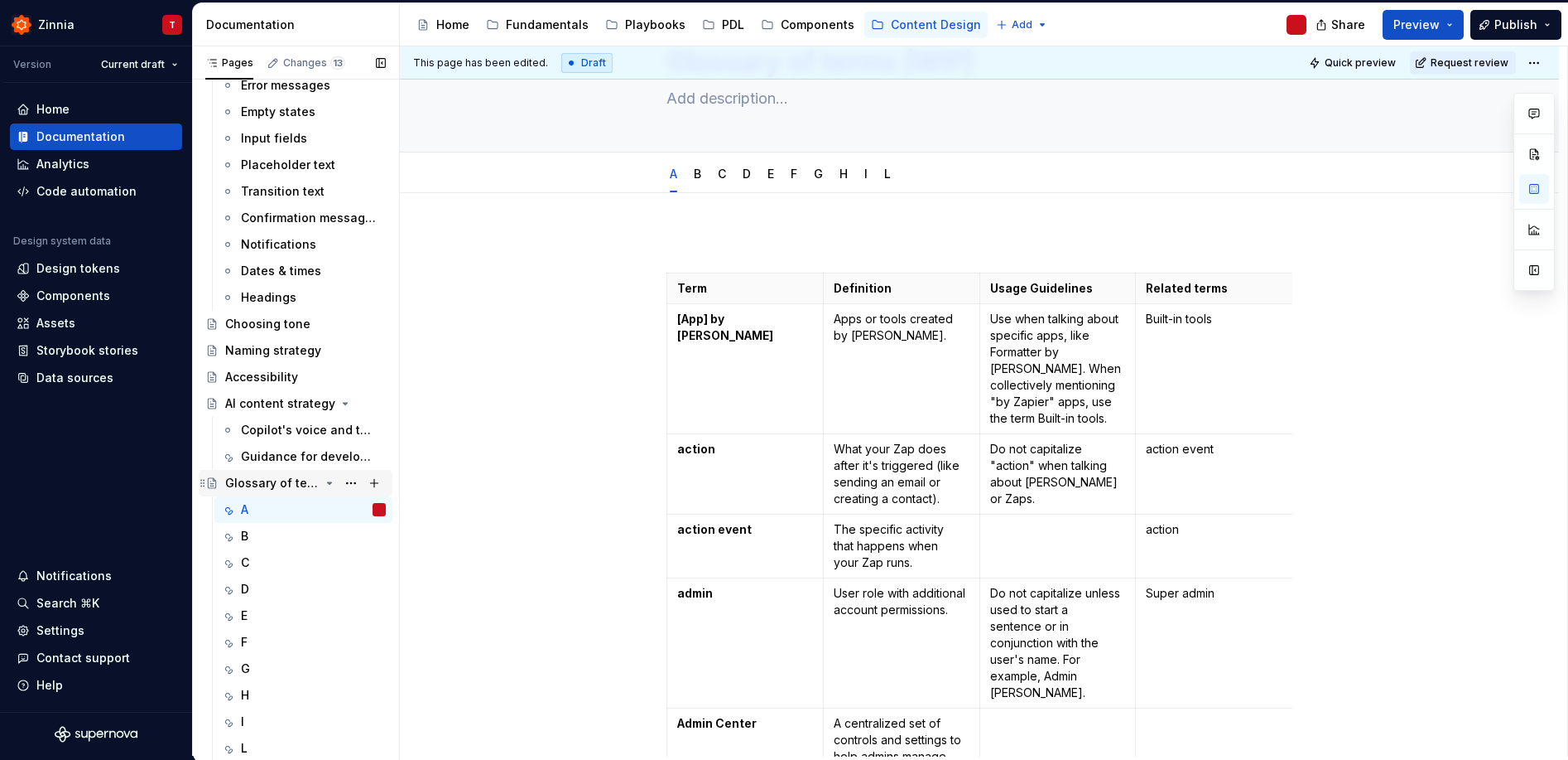
scroll to position [417, 0]
click at [346, 481] on button "Page tree" at bounding box center [351, 481] width 23 height 23
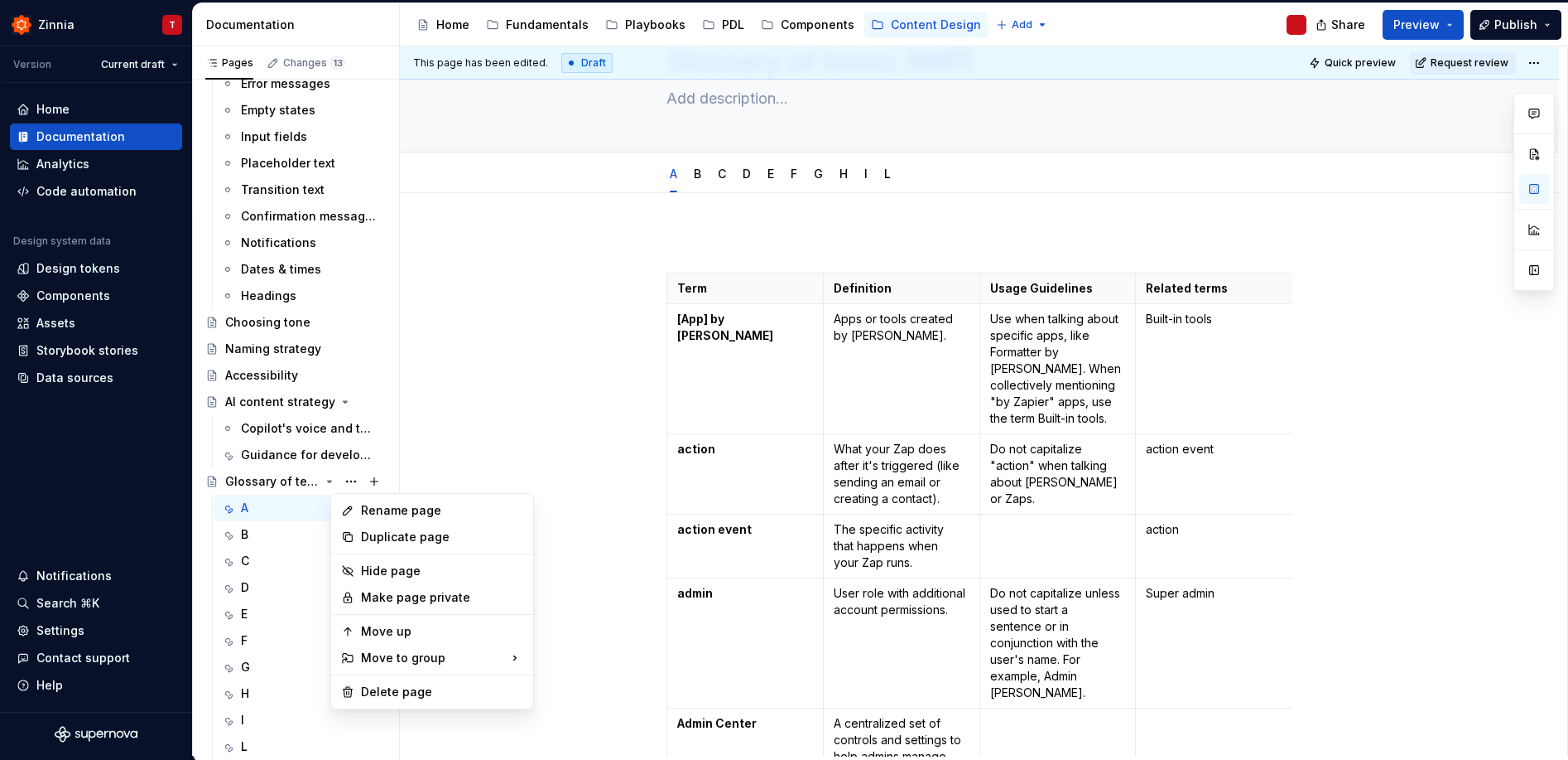
click at [533, 416] on html "Zinnia T Version Current draft Home Documentation Analytics Code automation Des…" at bounding box center [784, 380] width 1568 height 760
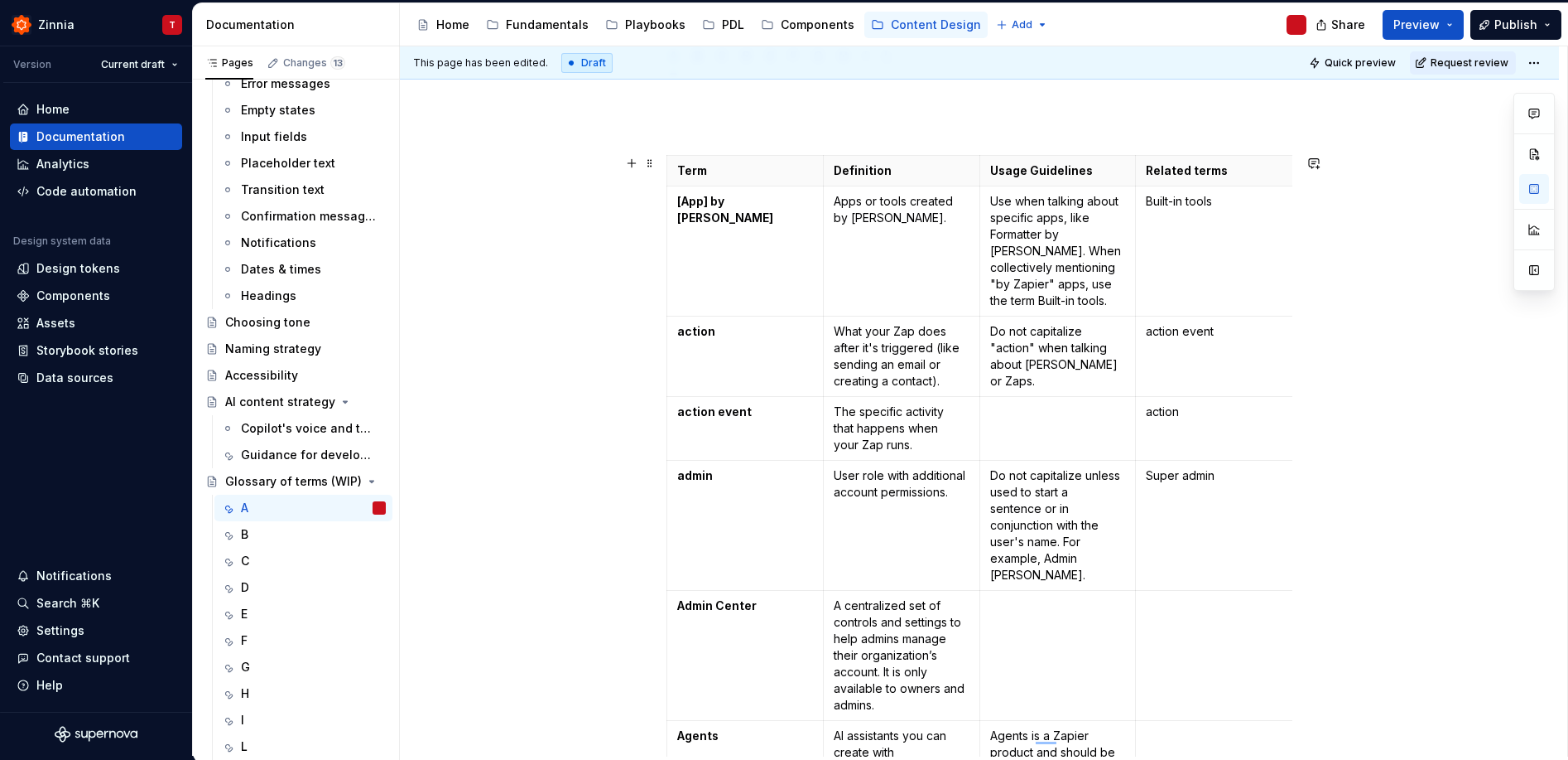
scroll to position [0, 0]
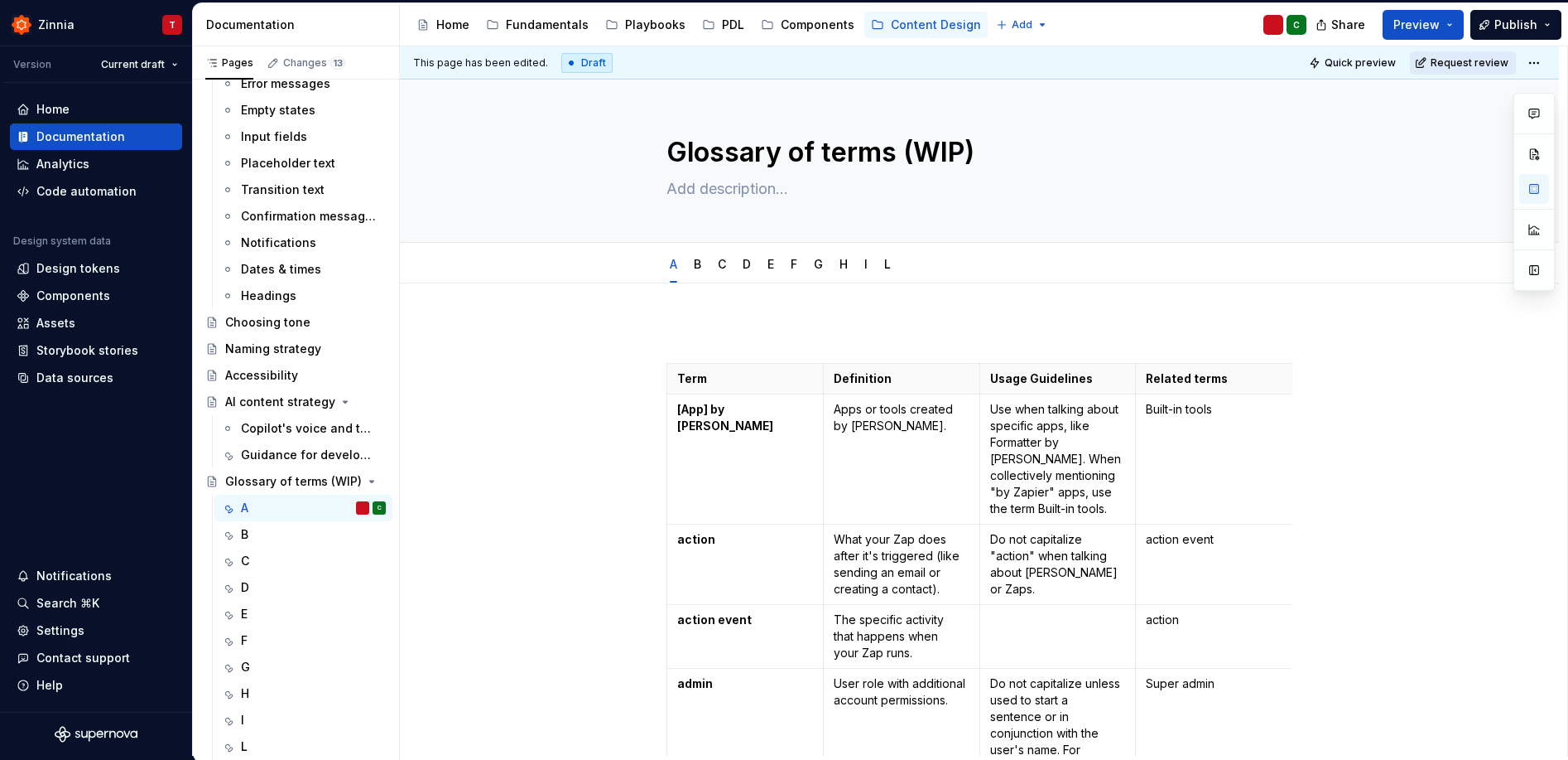
click at [1457, 60] on span "Request review" at bounding box center [1470, 62] width 77 height 14
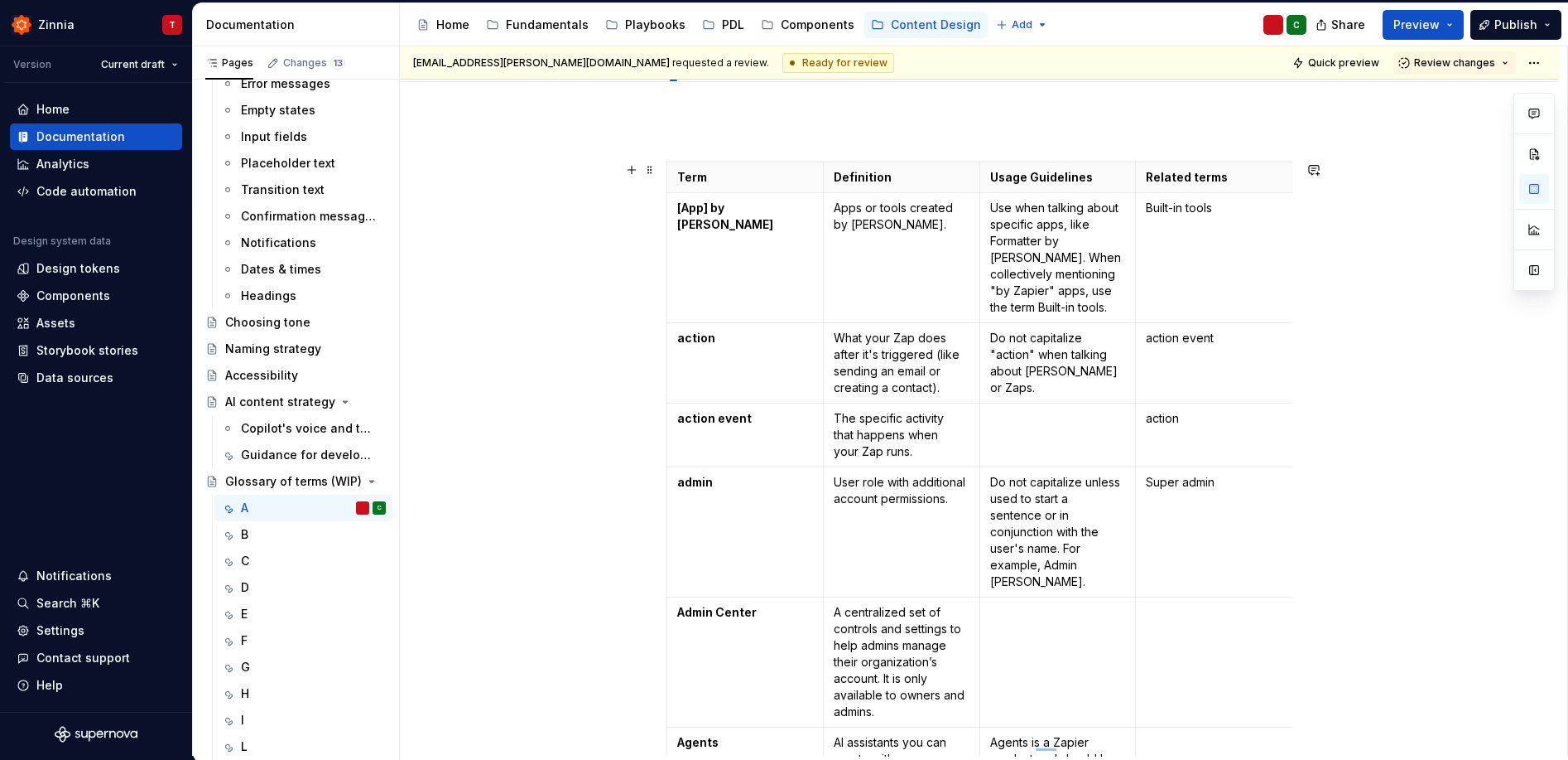
scroll to position [205, 0]
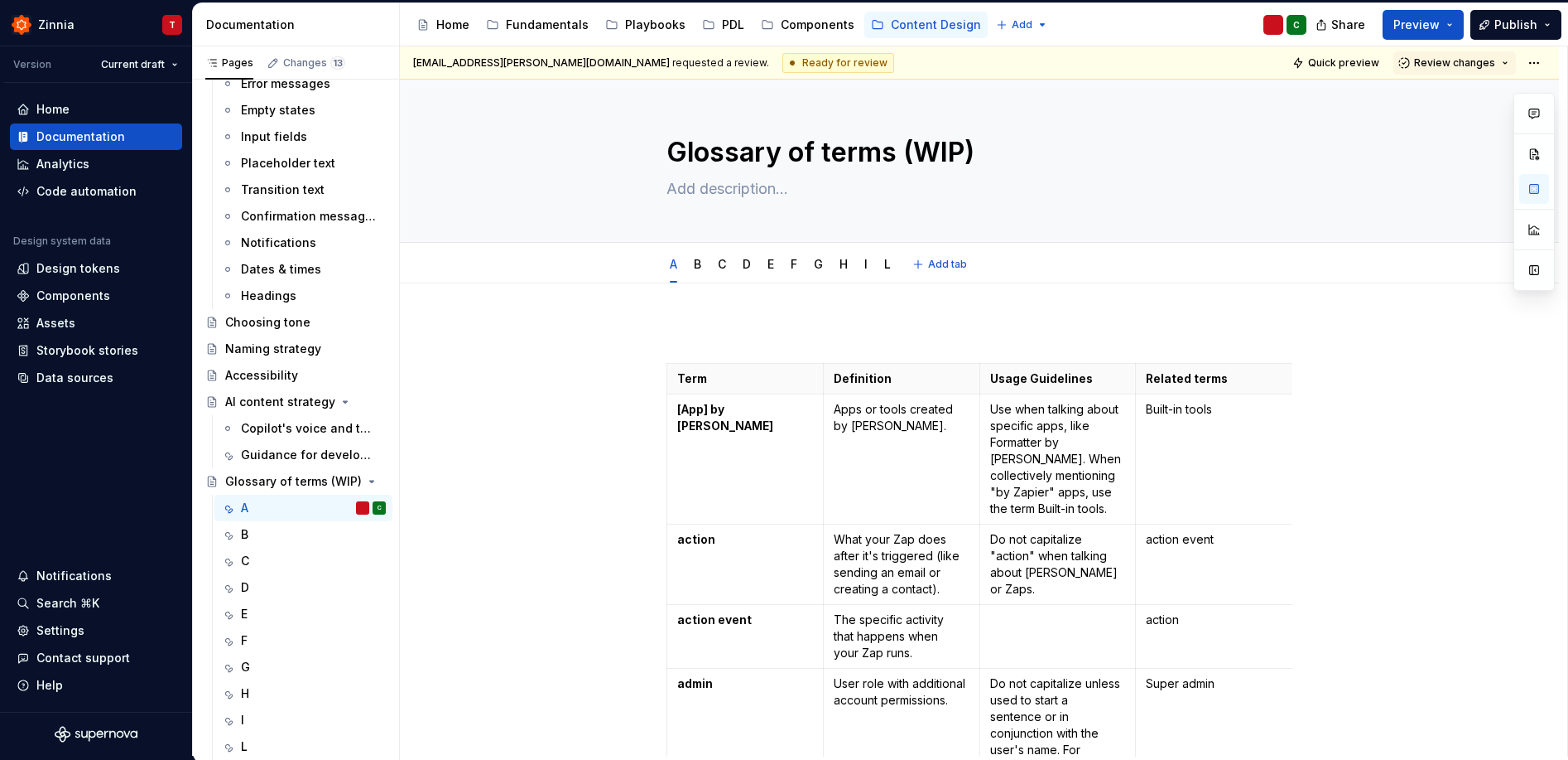
type textarea "*"
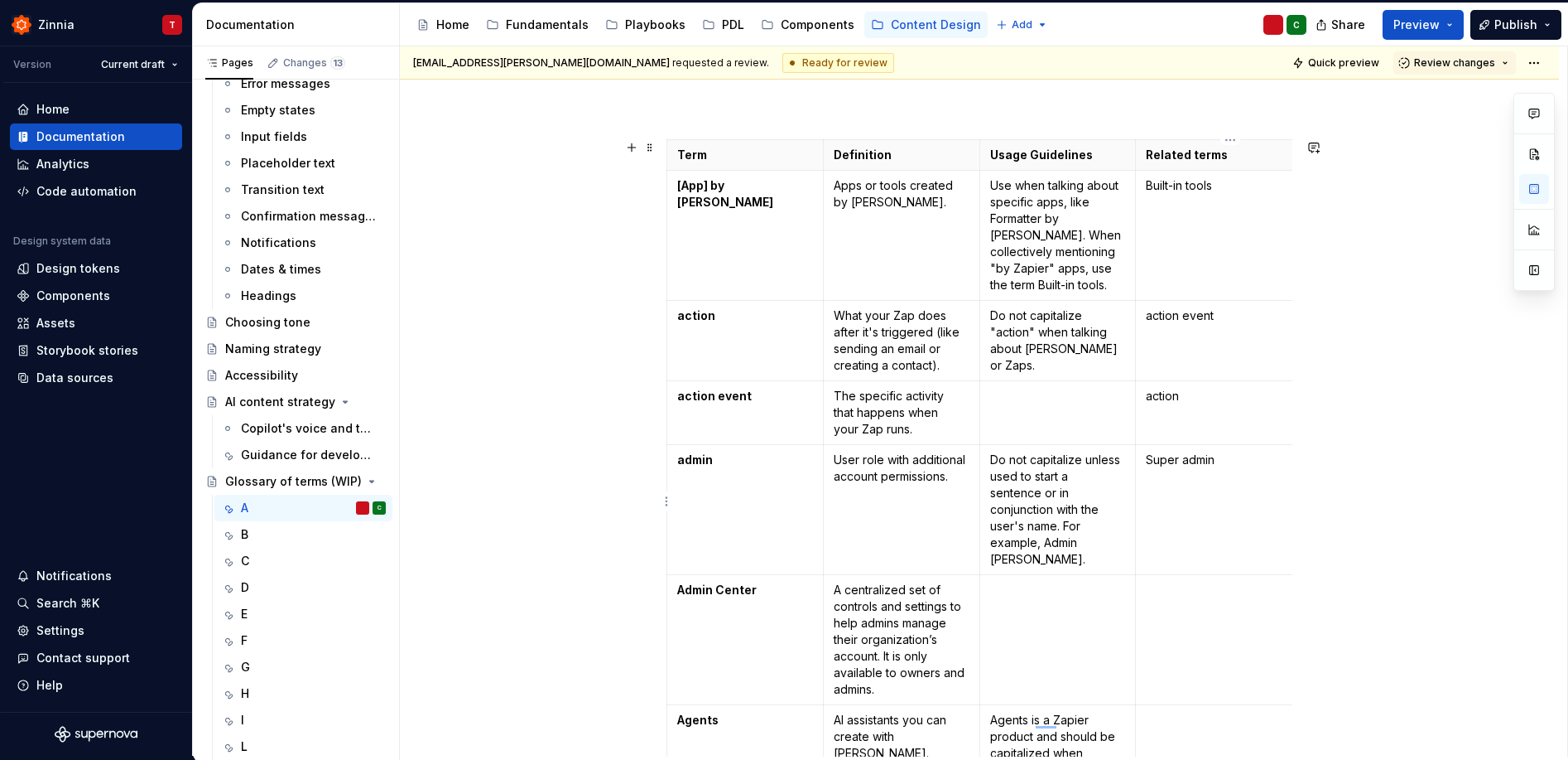
click at [1153, 455] on p "Super admin" at bounding box center [1231, 460] width 169 height 16
click at [1150, 191] on p "Built-in tools" at bounding box center [1231, 186] width 169 height 16
click at [1240, 444] on td "super admin" at bounding box center [1231, 509] width 190 height 130
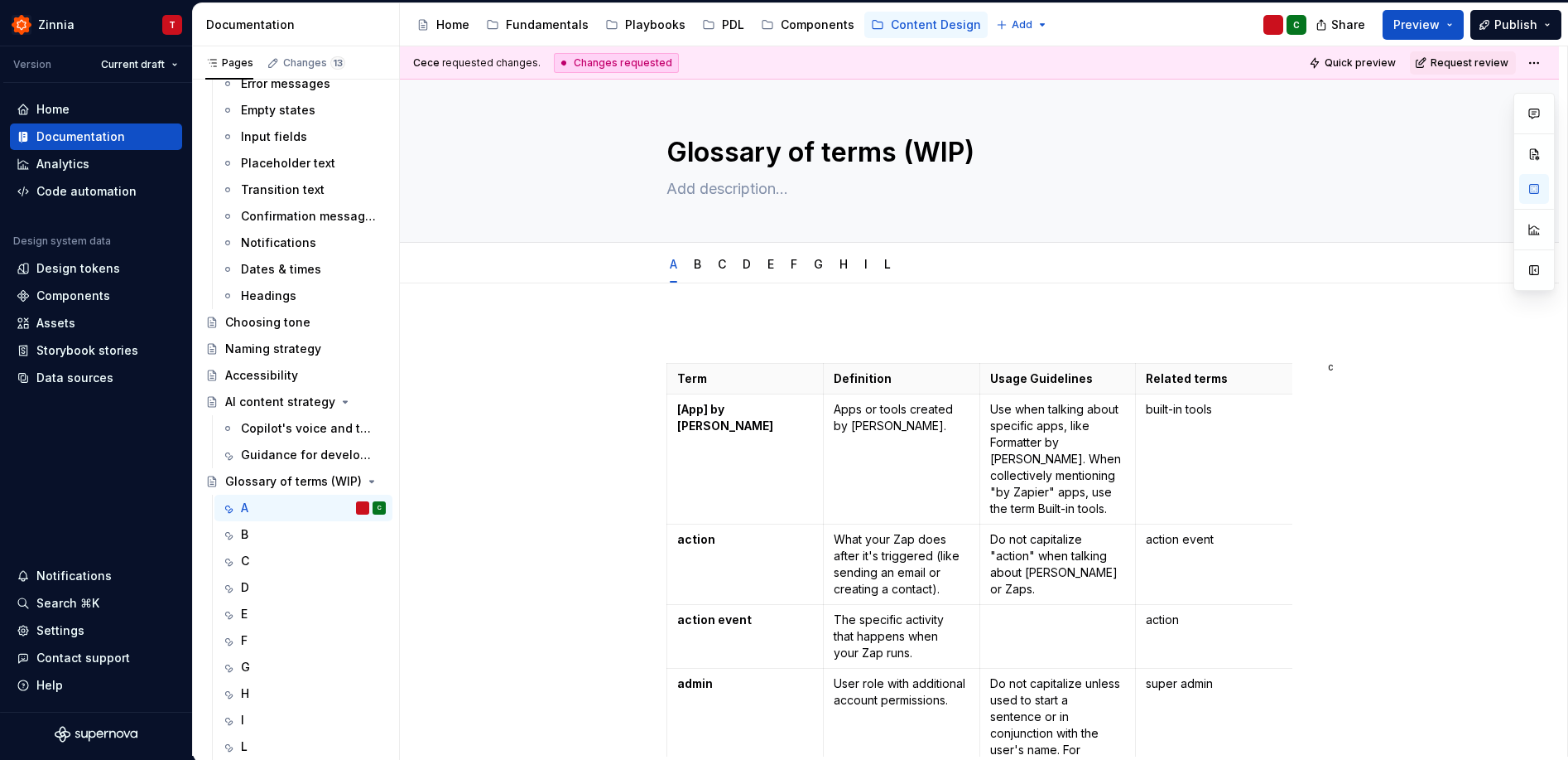
click at [615, 69] on div "Changes requested" at bounding box center [616, 63] width 125 height 20
click at [1539, 56] on html "Zinnia T Version Current draft Home Documentation Analytics Code automation Des…" at bounding box center [784, 380] width 1568 height 760
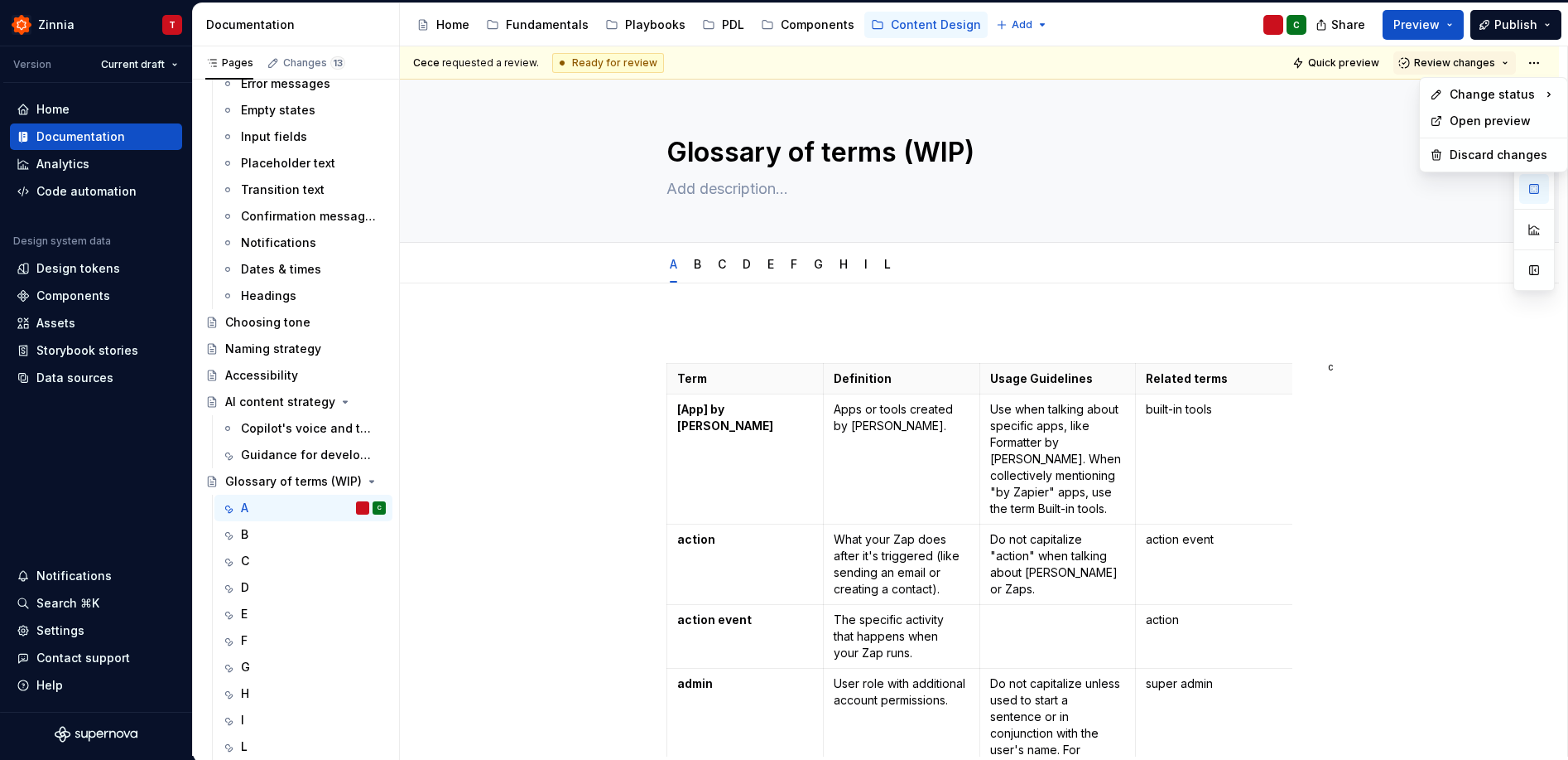
click at [1427, 449] on html "Zinnia T Version Current draft Home Documentation Analytics Code automation Des…" at bounding box center [784, 380] width 1568 height 760
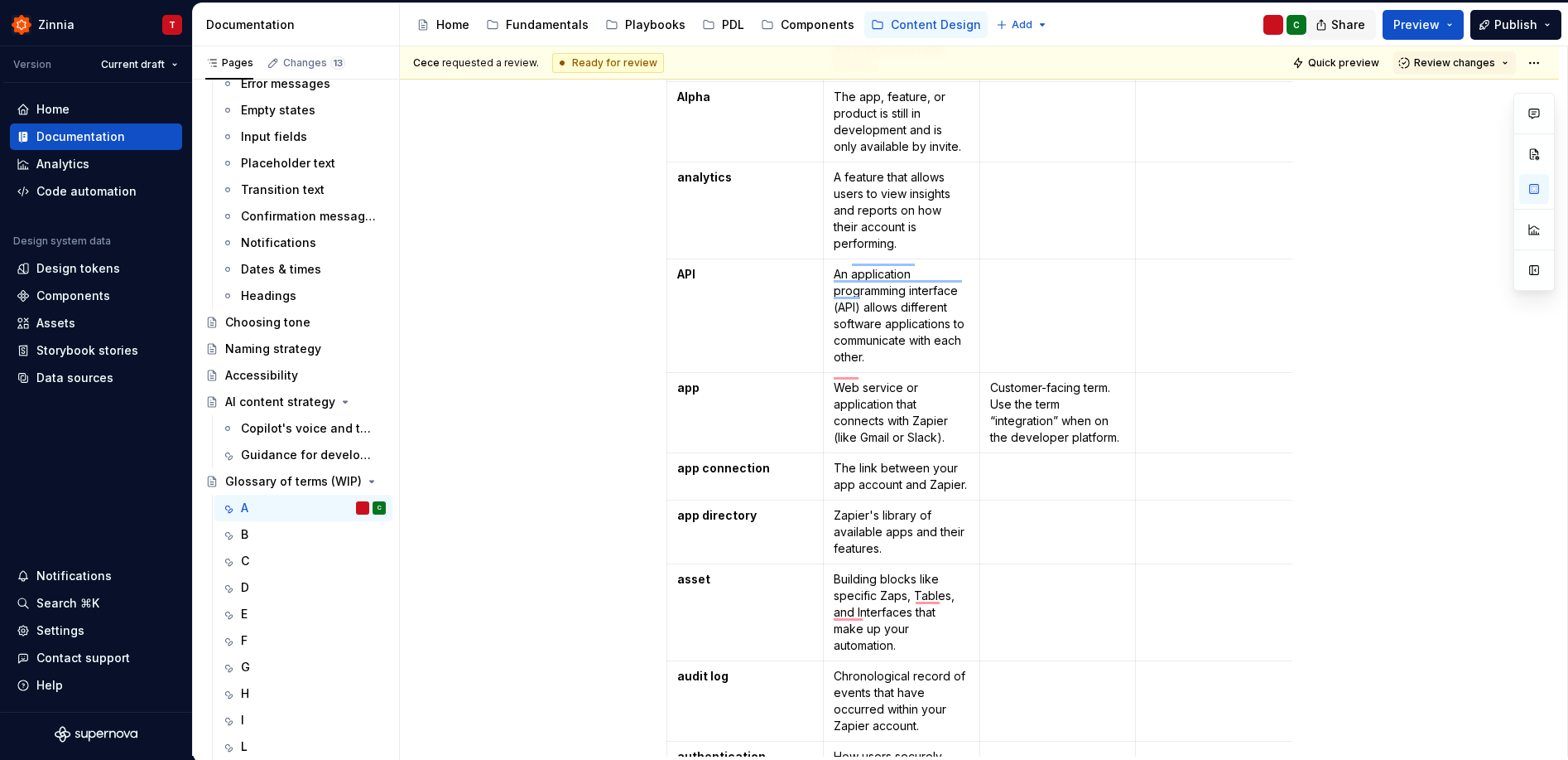
scroll to position [1350, 0]
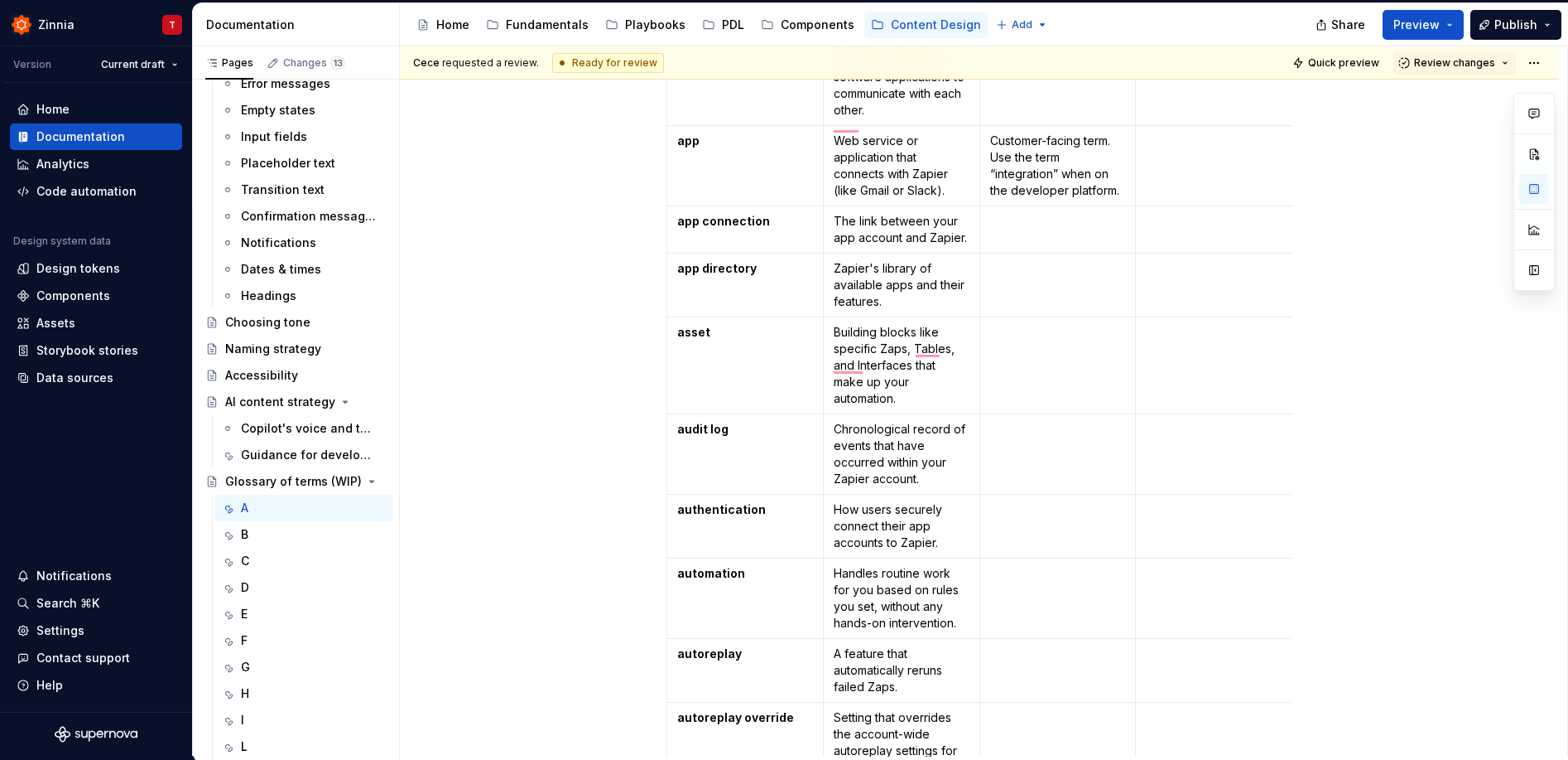
type textarea "*"
